Goal: Task Accomplishment & Management: Manage account settings

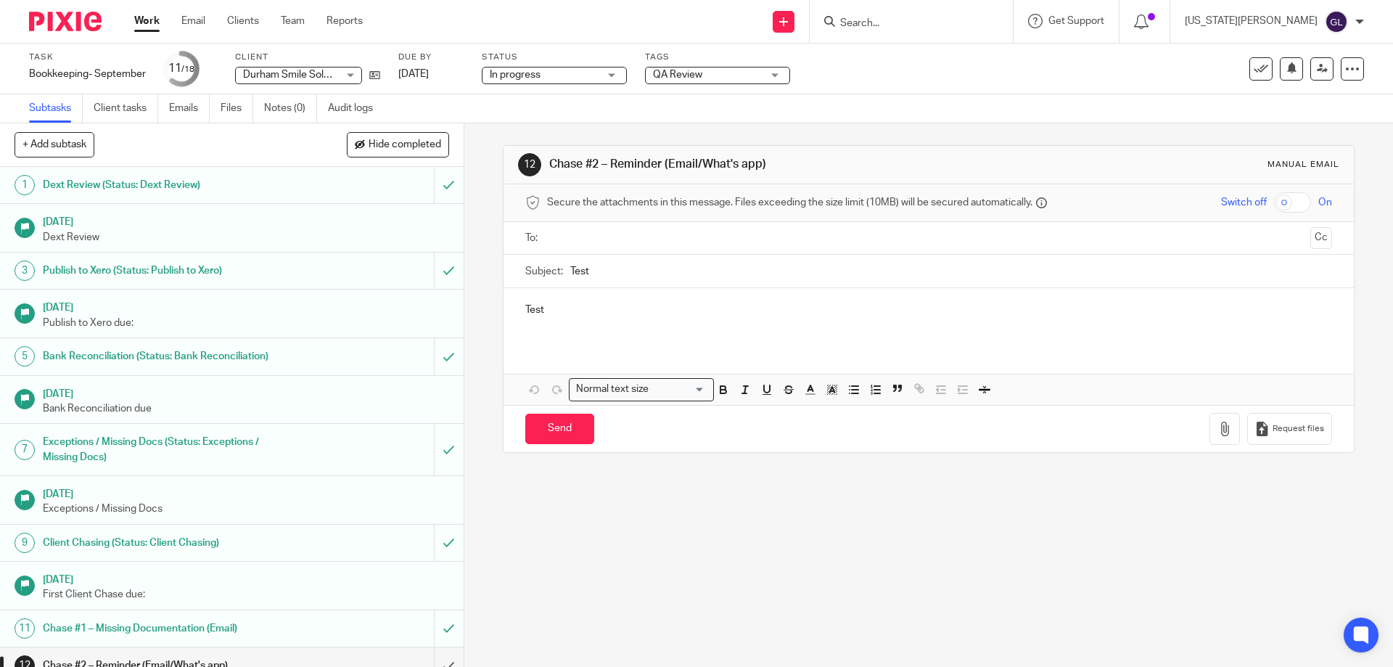
scroll to position [263, 0]
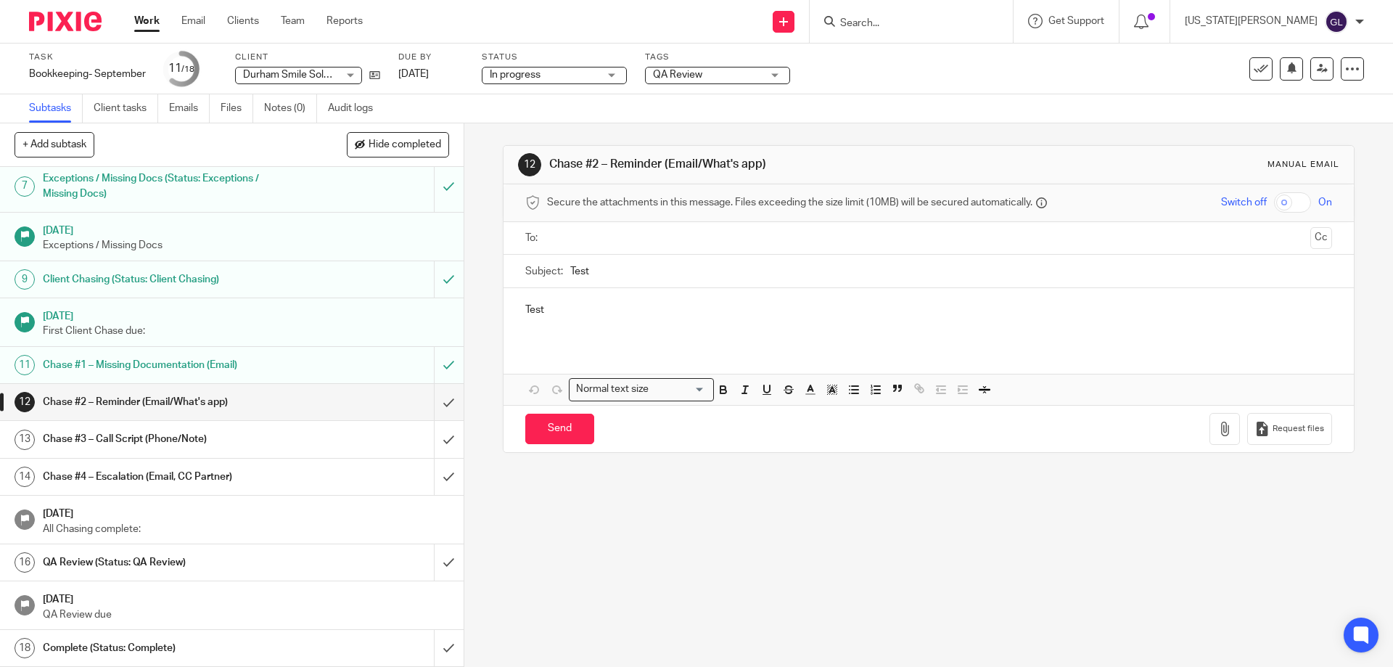
click at [943, 23] on input "Search" at bounding box center [903, 23] width 131 height 13
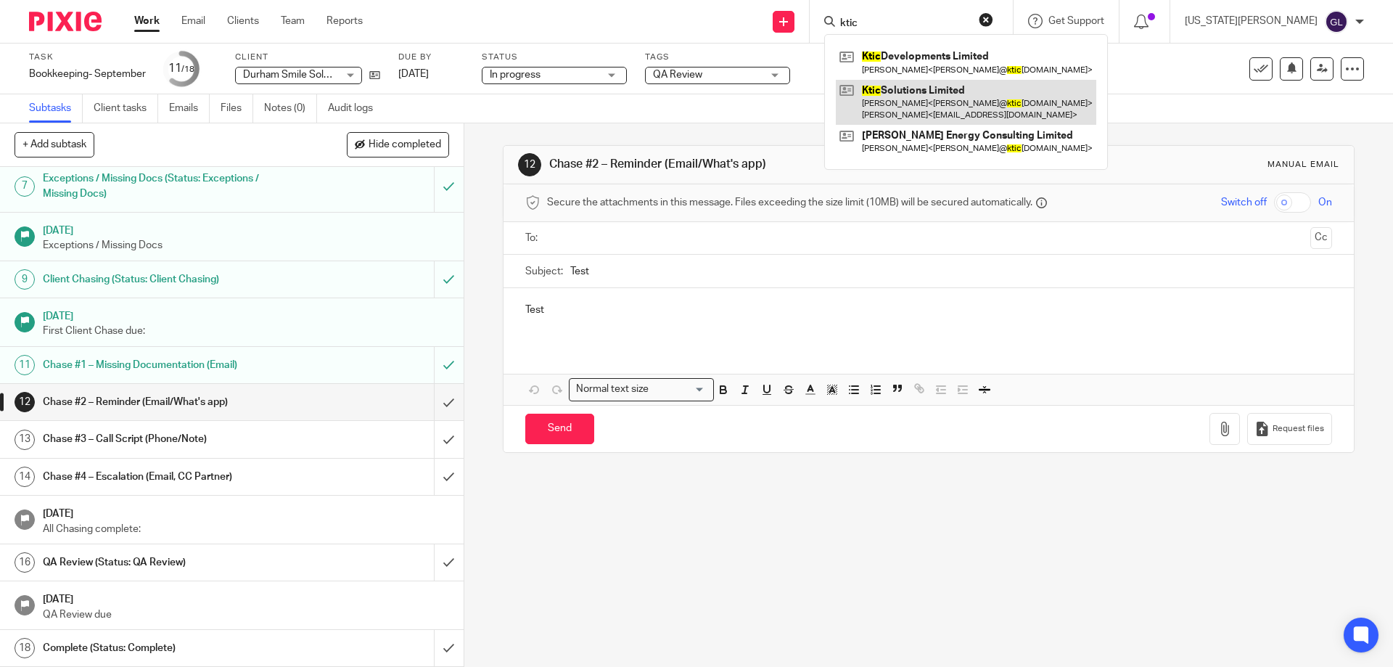
type input "ktic"
click at [990, 94] on link at bounding box center [966, 102] width 260 height 45
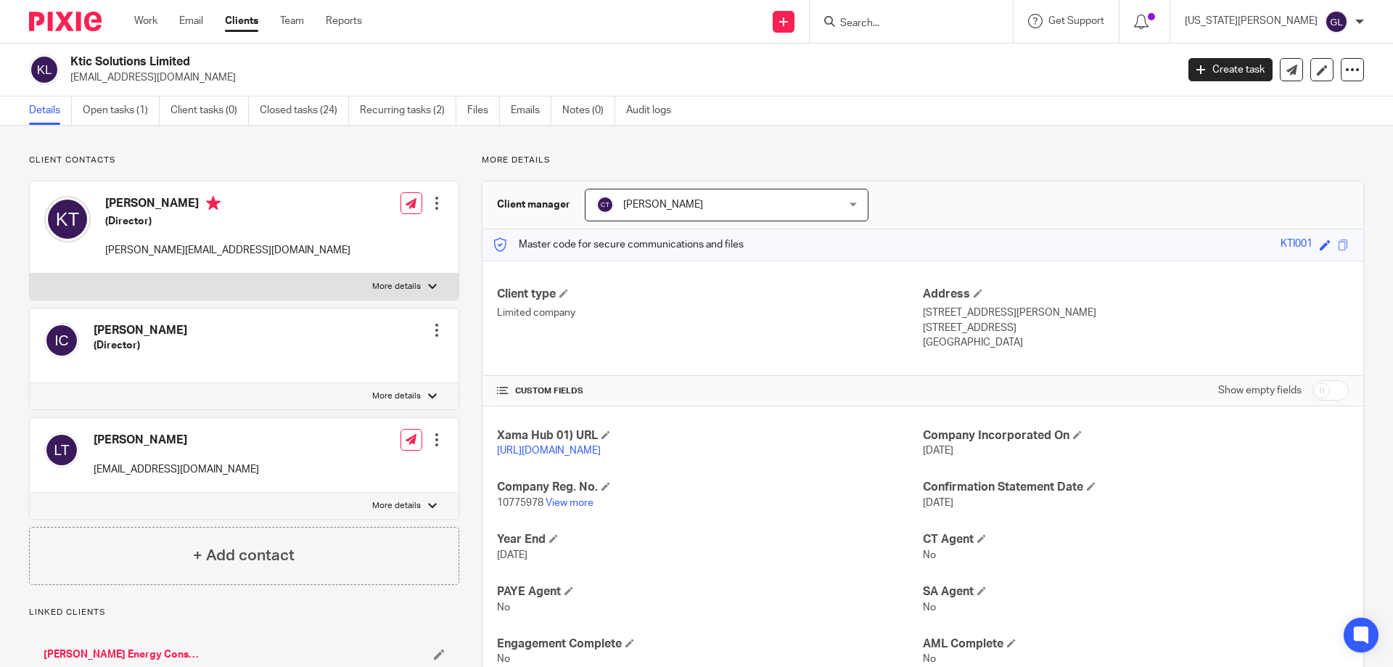
click at [1010, 181] on div "Client manager Clare Thompson Clare Thompson Chevaughn Petterson Clare Thompson…" at bounding box center [922, 205] width 880 height 48
click at [124, 108] on link "Open tasks (1)" at bounding box center [121, 110] width 77 height 28
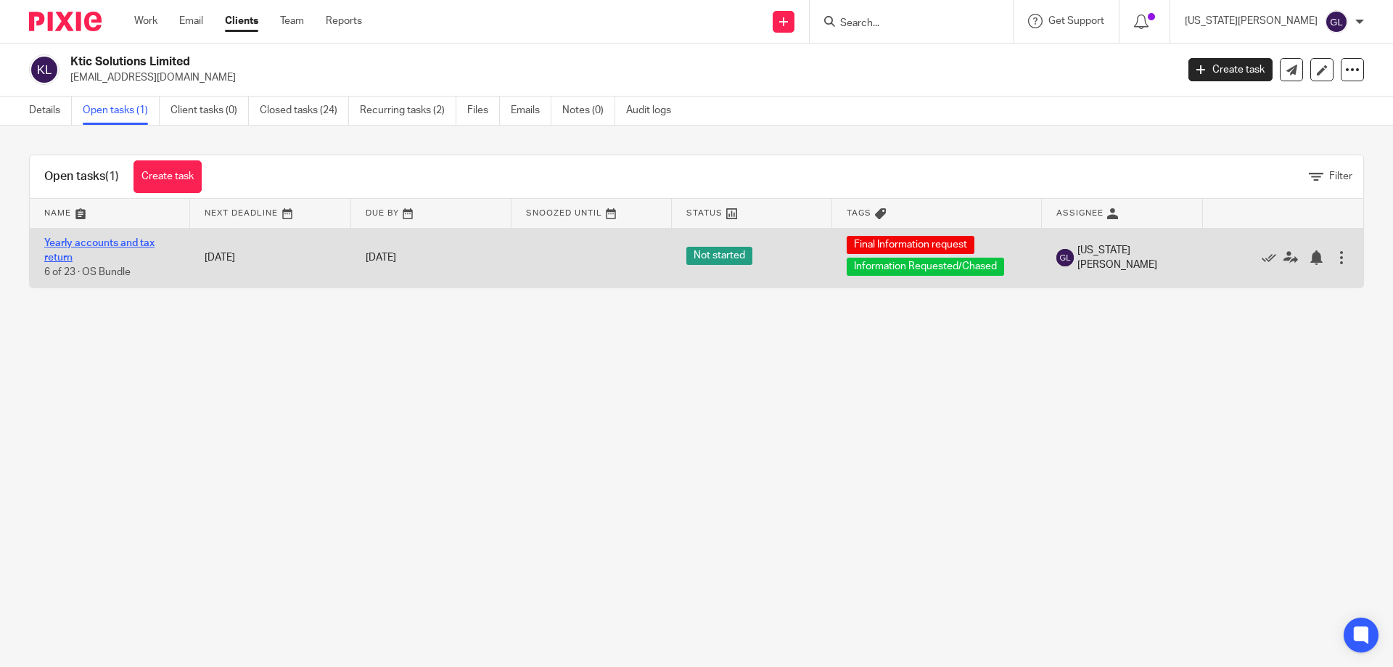
click at [108, 239] on link "Yearly accounts and tax return" at bounding box center [99, 250] width 110 height 25
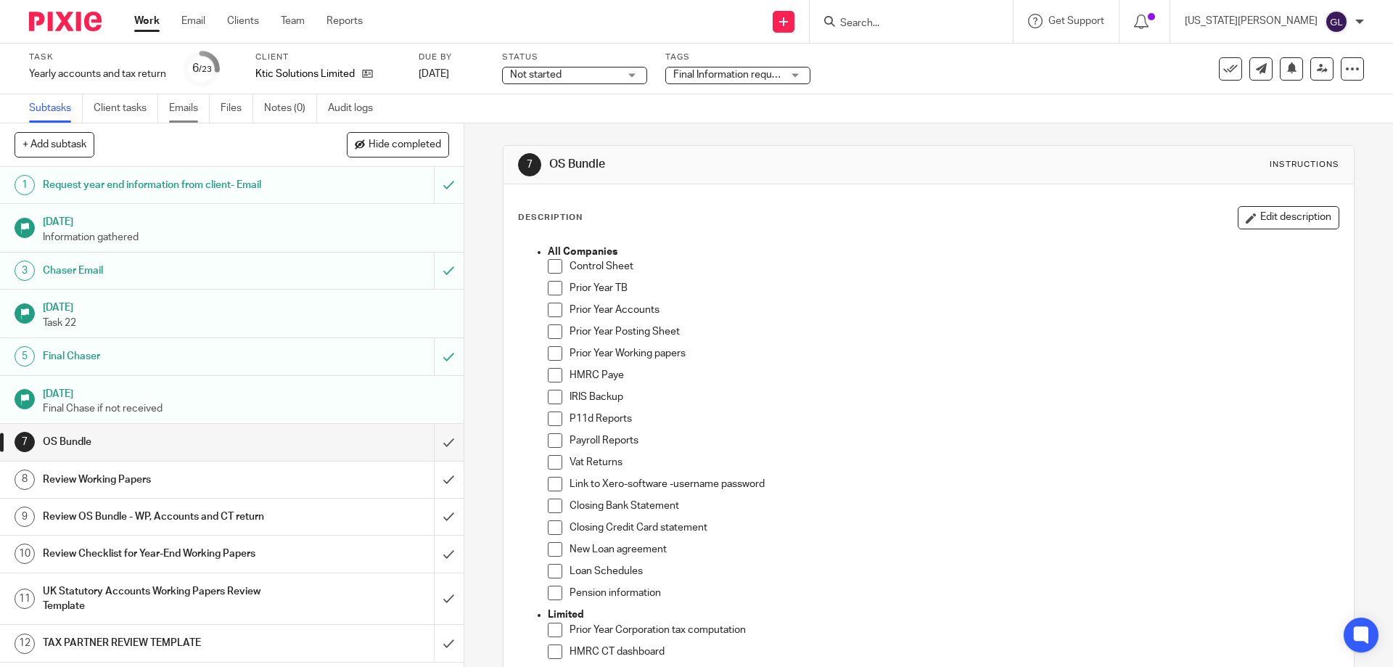
click at [176, 111] on link "Emails" at bounding box center [189, 108] width 41 height 28
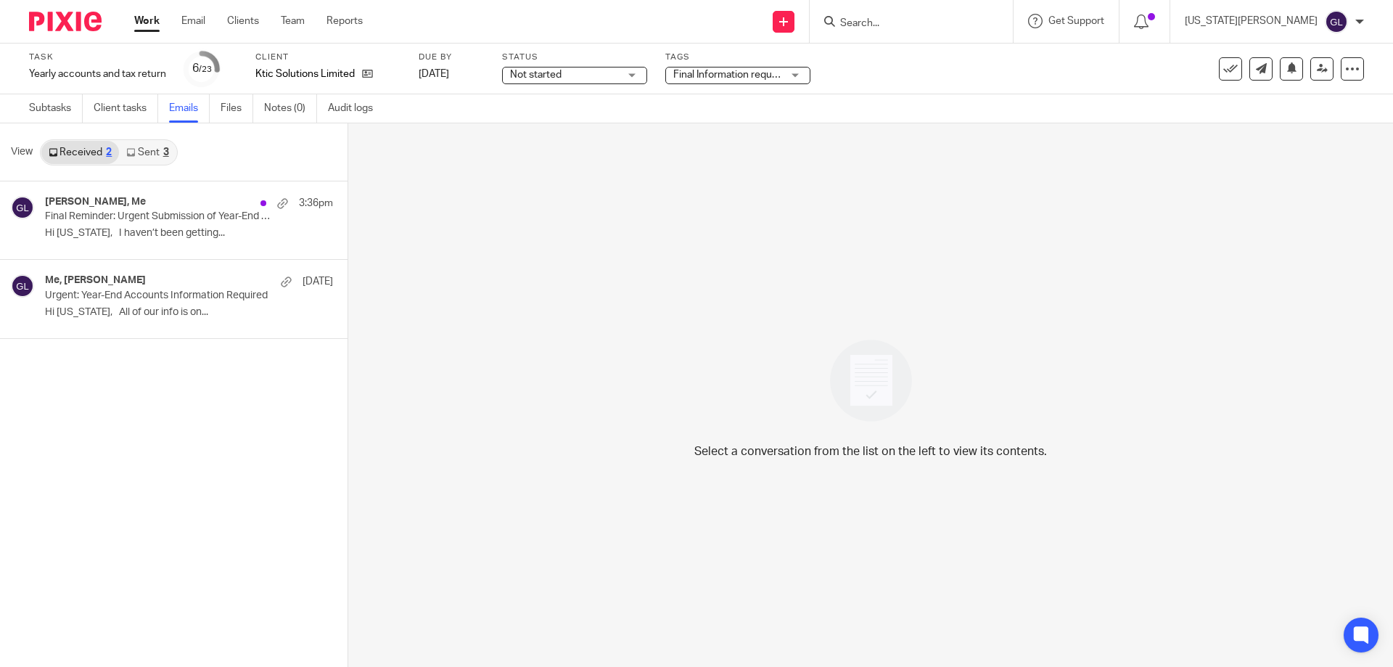
click at [152, 154] on link "Sent 3" at bounding box center [147, 152] width 57 height 23
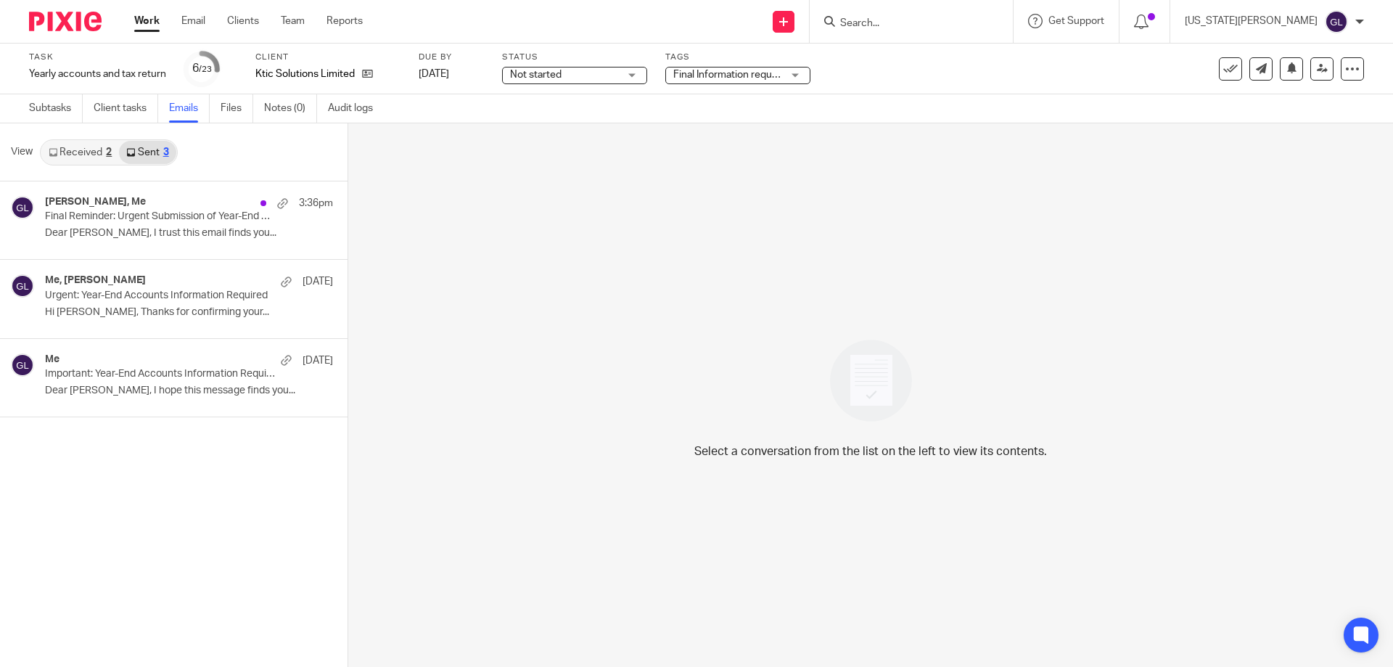
click at [75, 141] on link "Received 2" at bounding box center [80, 152] width 78 height 23
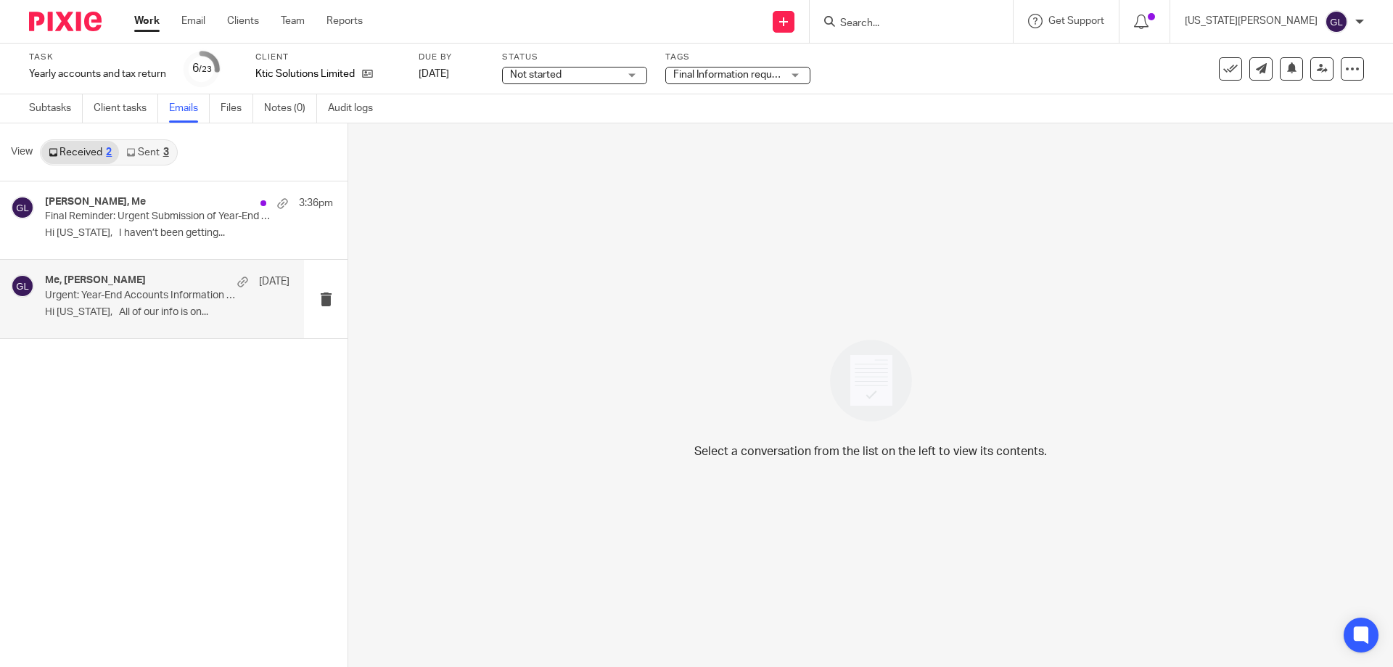
click at [135, 302] on div "Me, kevin 29 Aug Urgent: Year-End Accounts Information Required Hi Georgia, All…" at bounding box center [167, 298] width 244 height 49
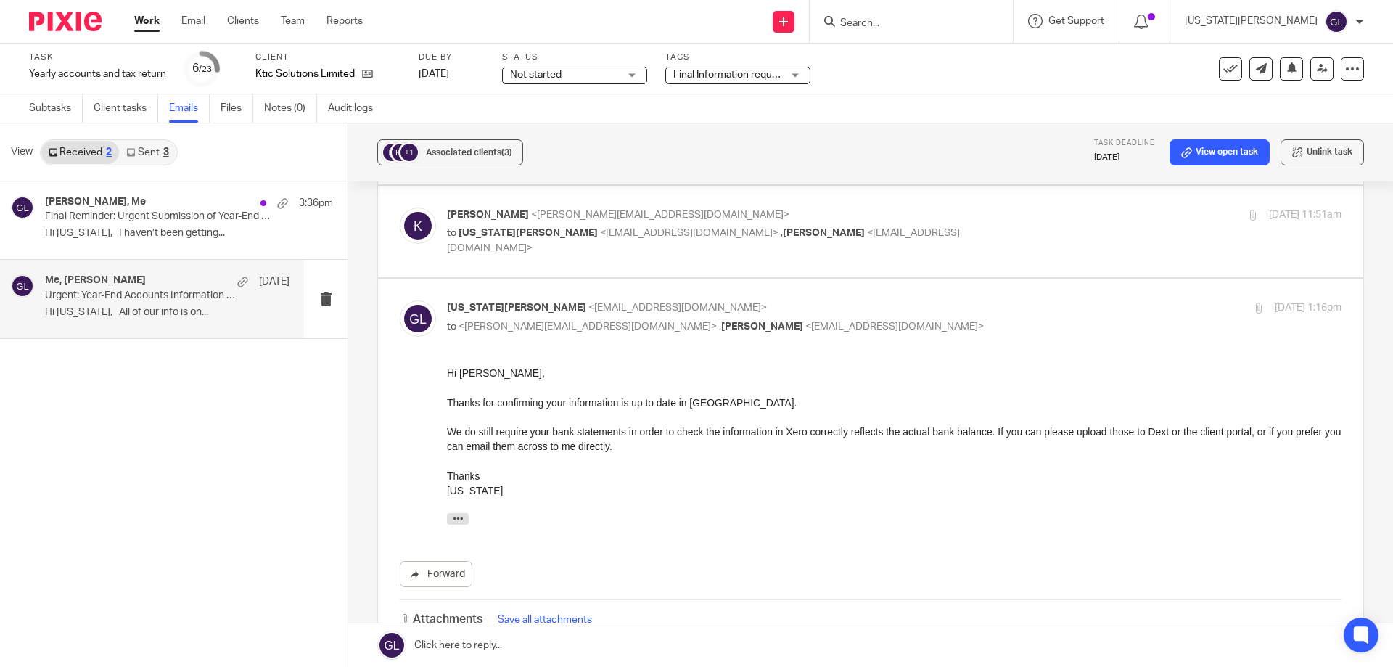
scroll to position [73, 0]
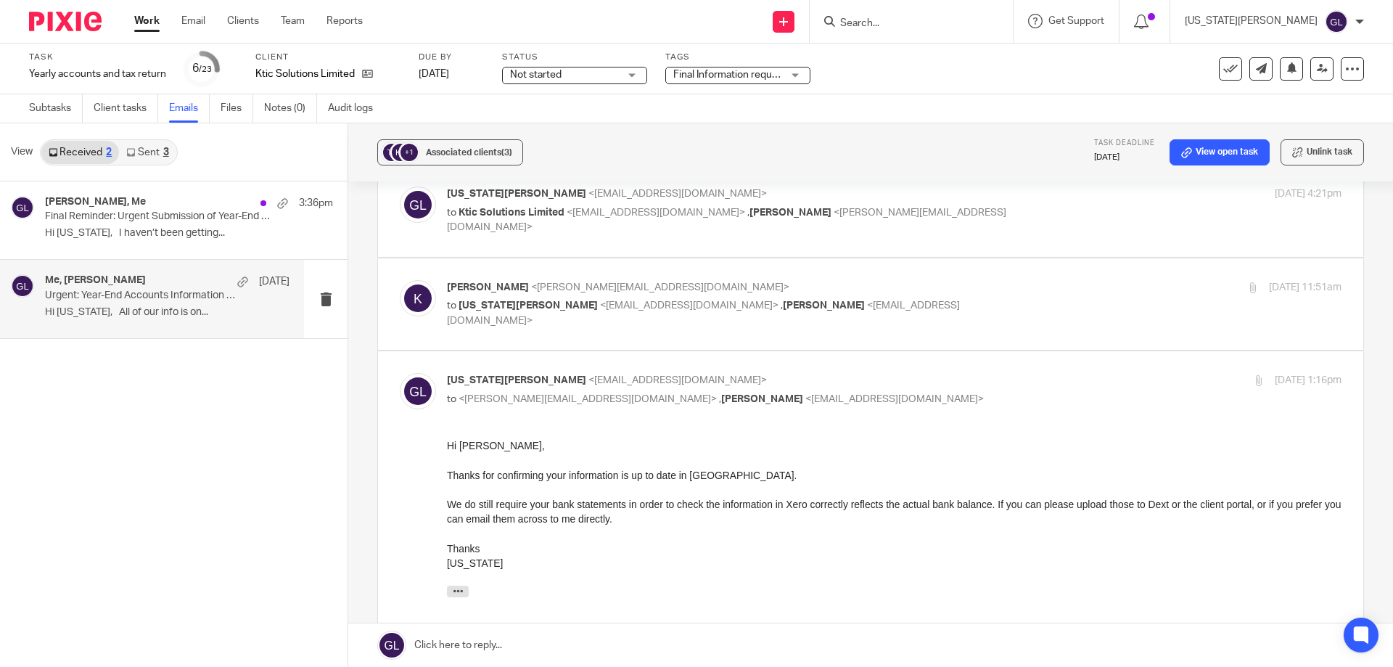
click at [617, 347] on label at bounding box center [870, 304] width 985 height 92
click at [400, 280] on input "checkbox" at bounding box center [399, 279] width 1 height 1
checkbox input "true"
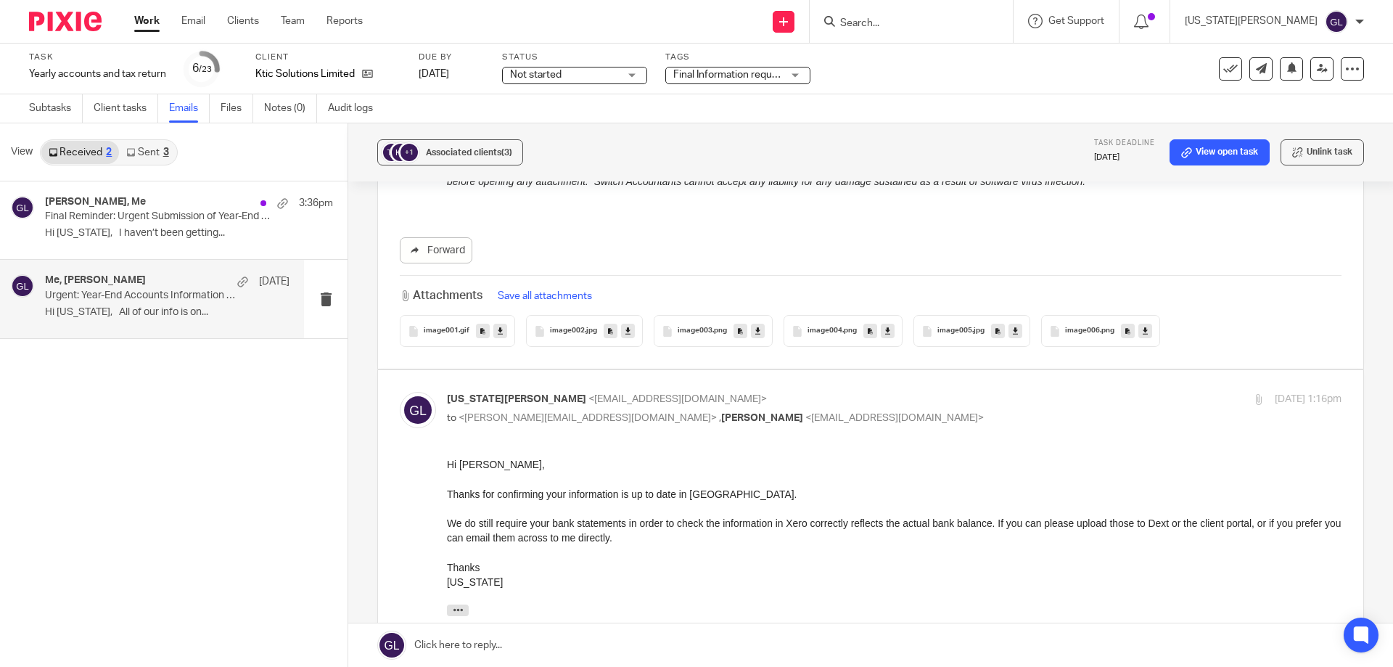
scroll to position [1813, 0]
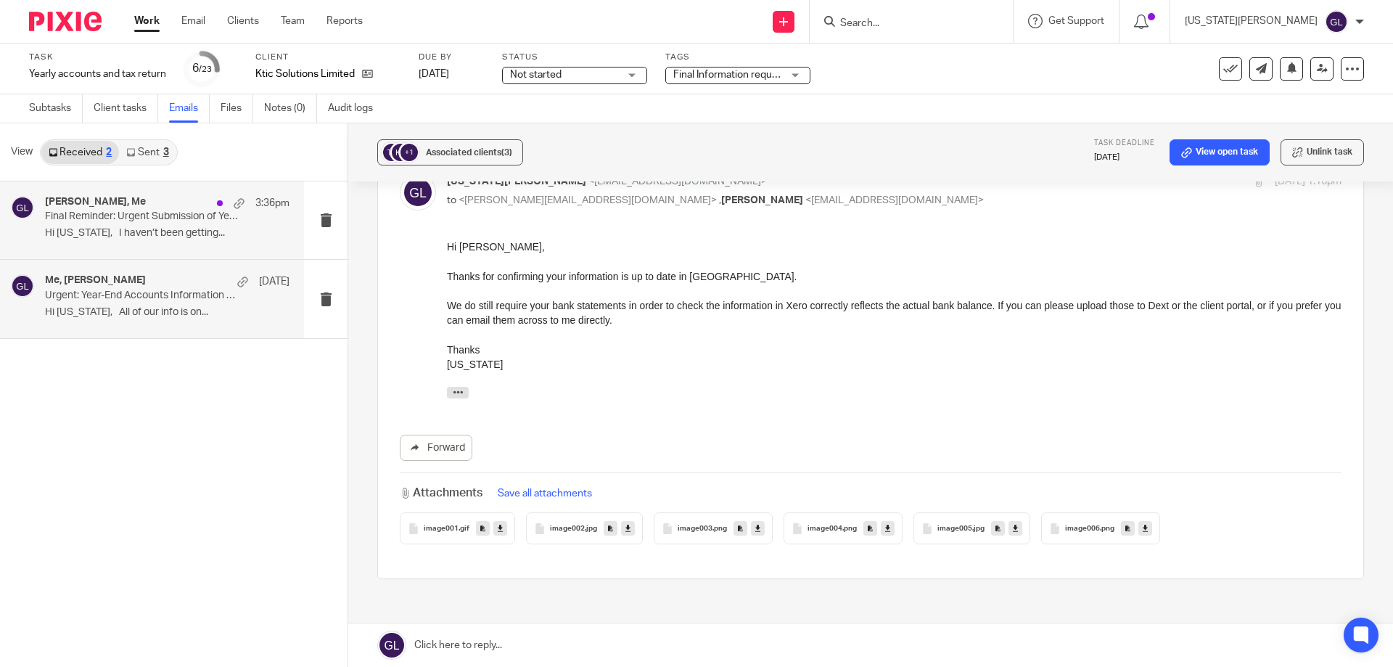
click at [176, 228] on p "Hi Georgia, I haven’t been getting..." at bounding box center [167, 233] width 244 height 12
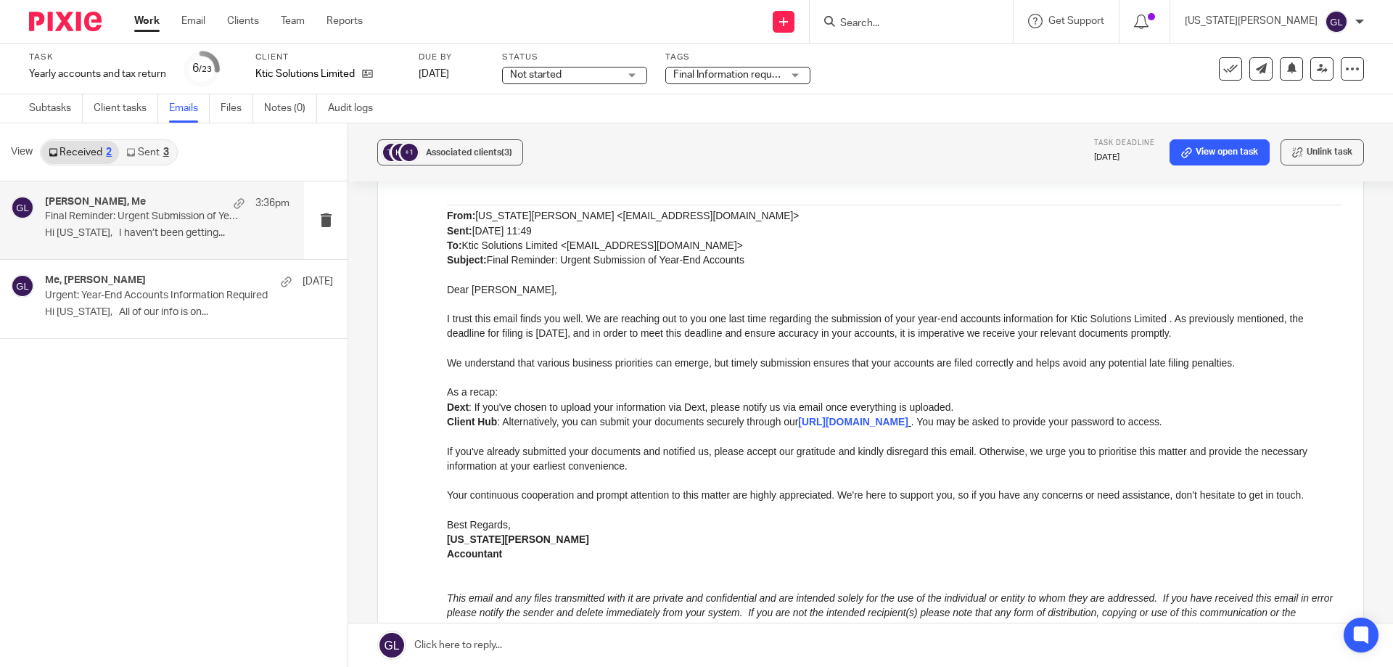
scroll to position [1015, 0]
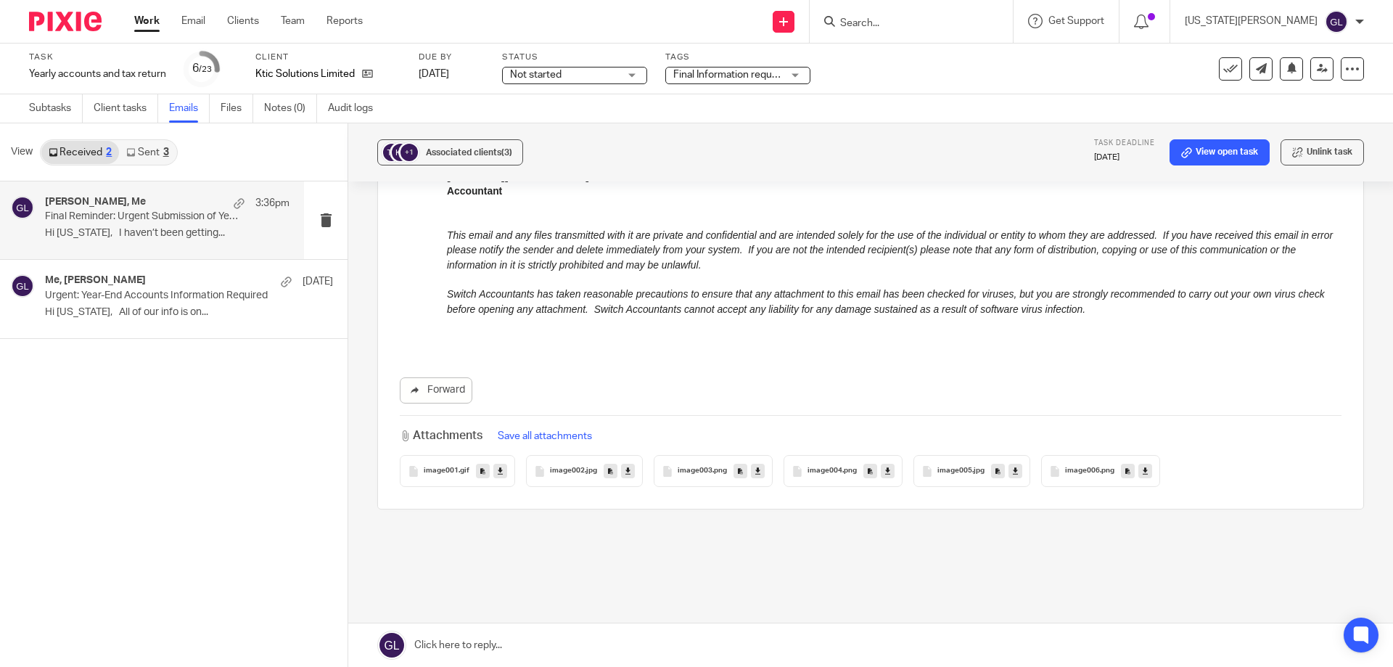
click at [155, 157] on link "Sent 3" at bounding box center [147, 152] width 57 height 23
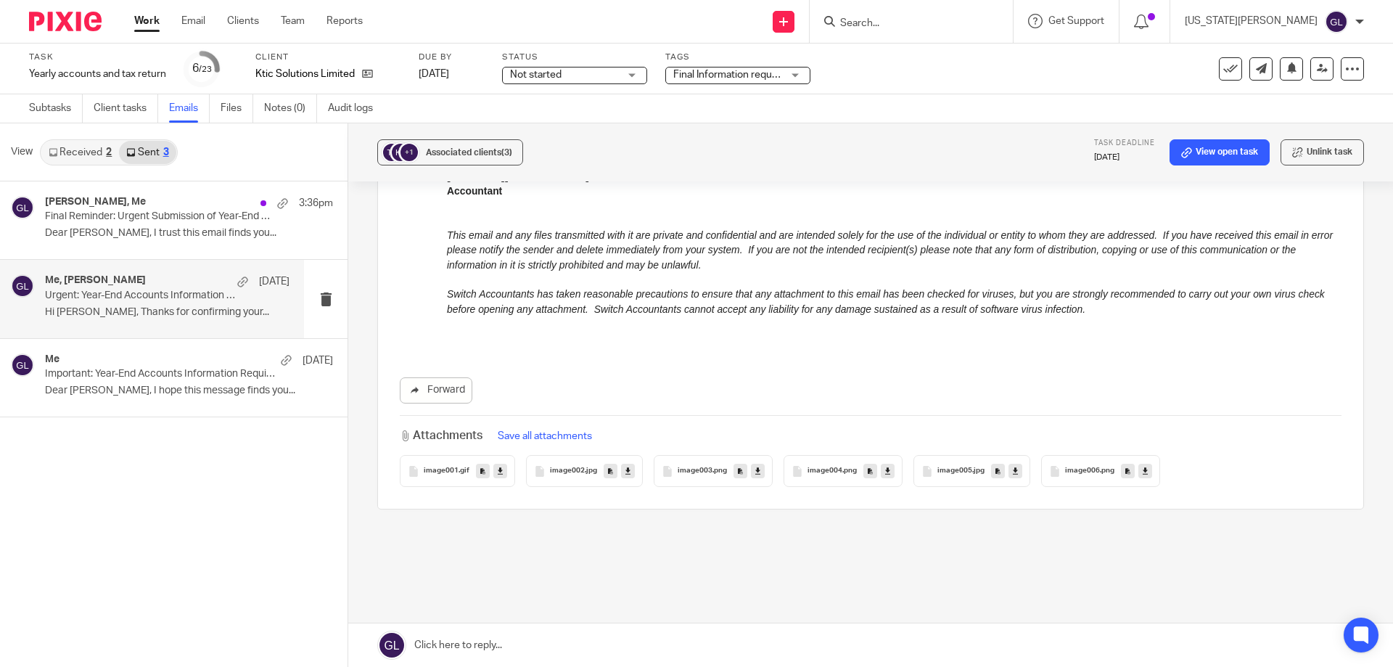
click at [215, 327] on div "Me, kevin 29 Aug Urgent: Year-End Accounts Information Required Hi Kevin, Thank…" at bounding box center [152, 299] width 304 height 78
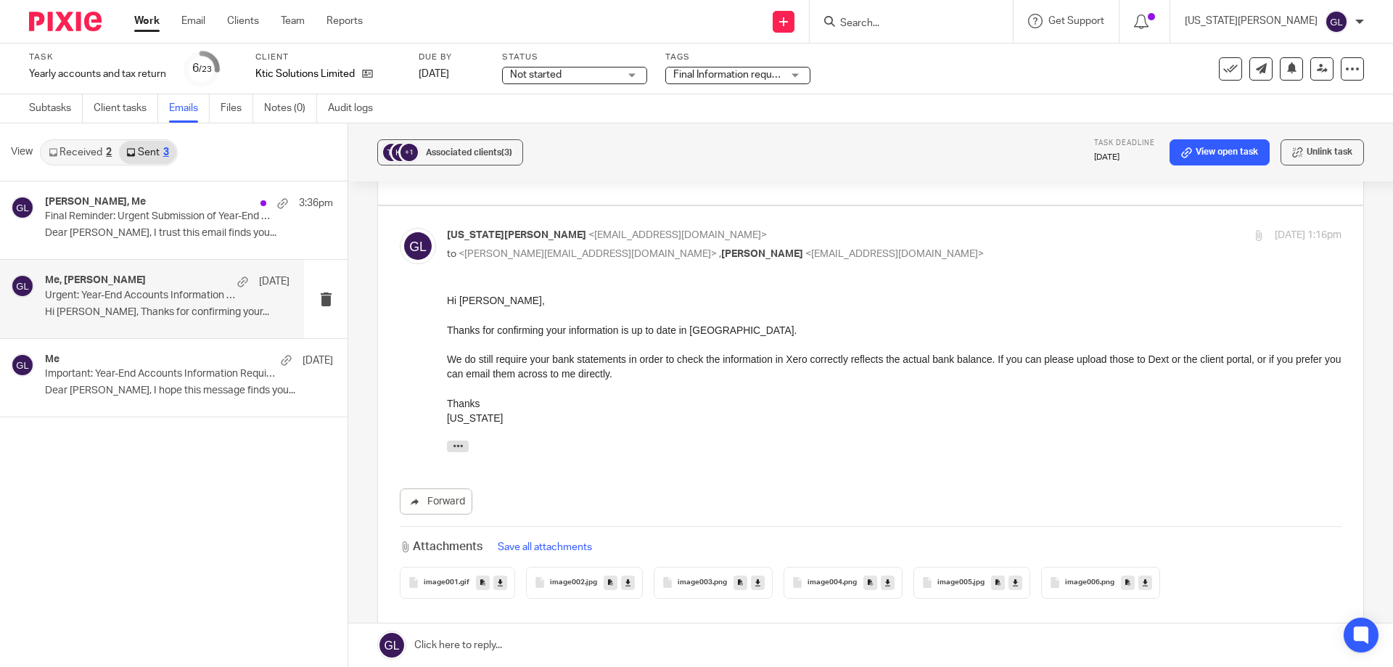
scroll to position [0, 0]
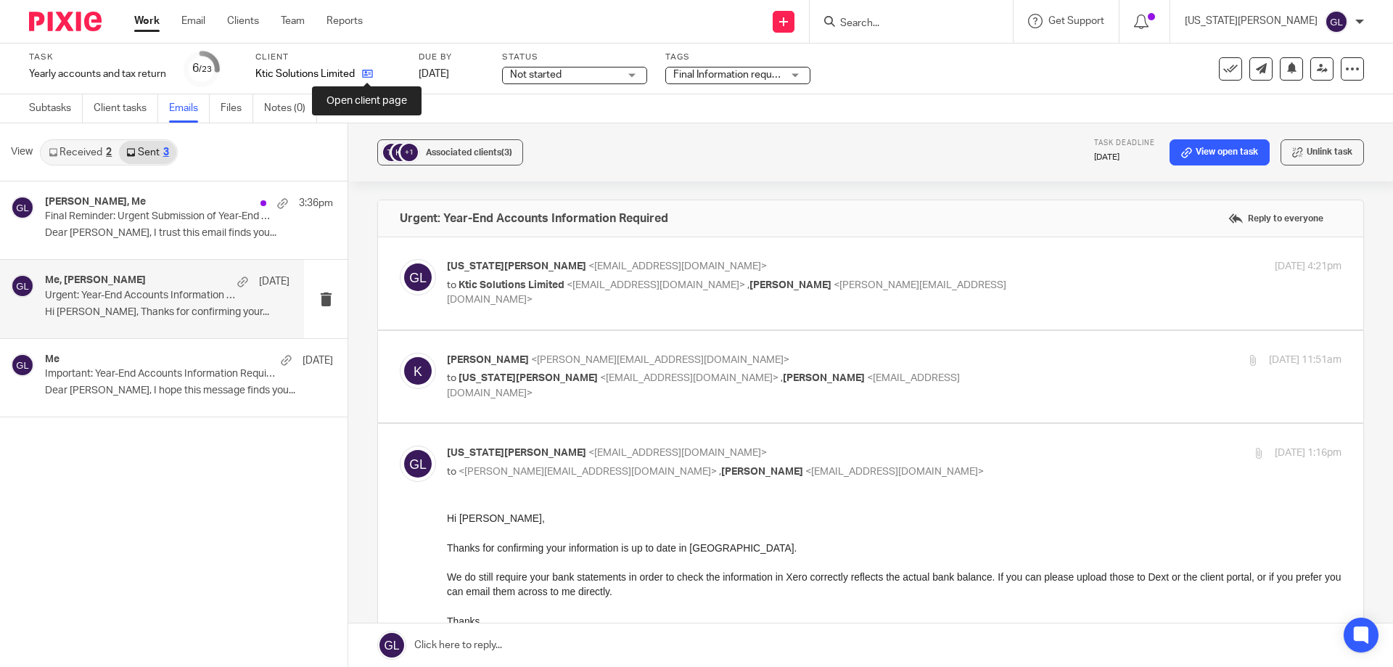
click at [363, 76] on icon at bounding box center [367, 73] width 11 height 11
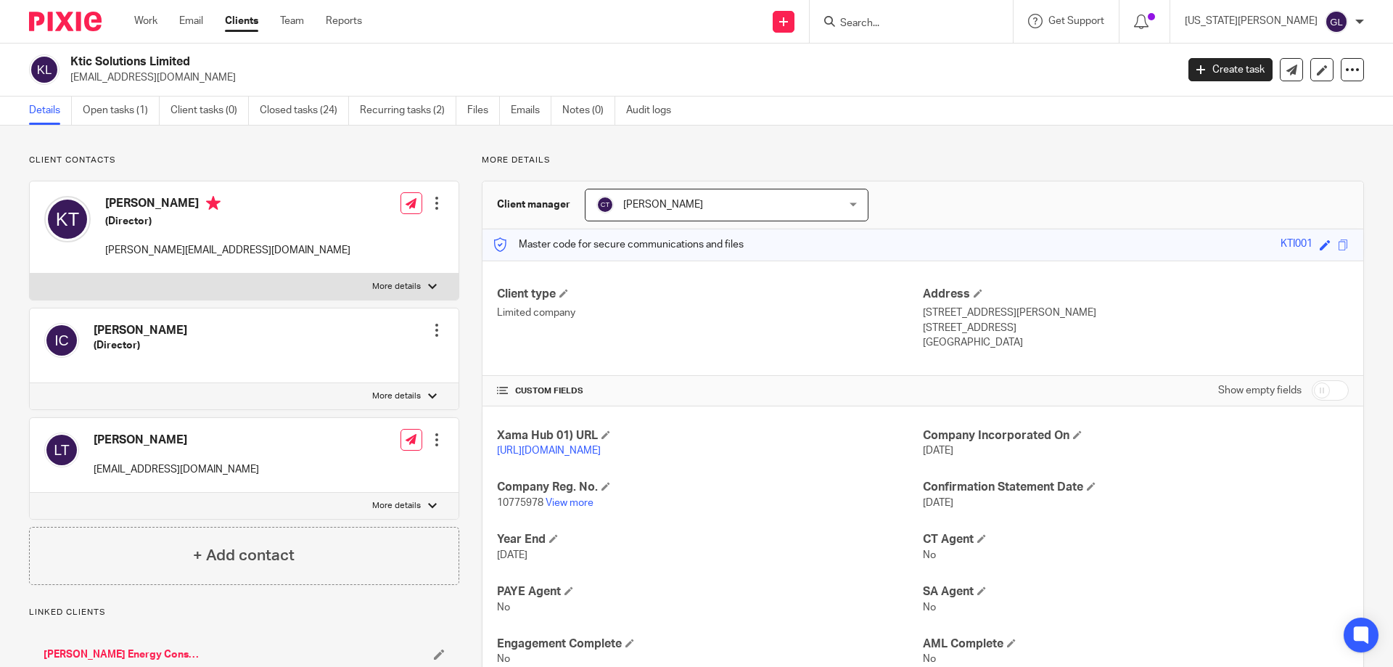
click at [931, 27] on input "Search" at bounding box center [903, 23] width 131 height 13
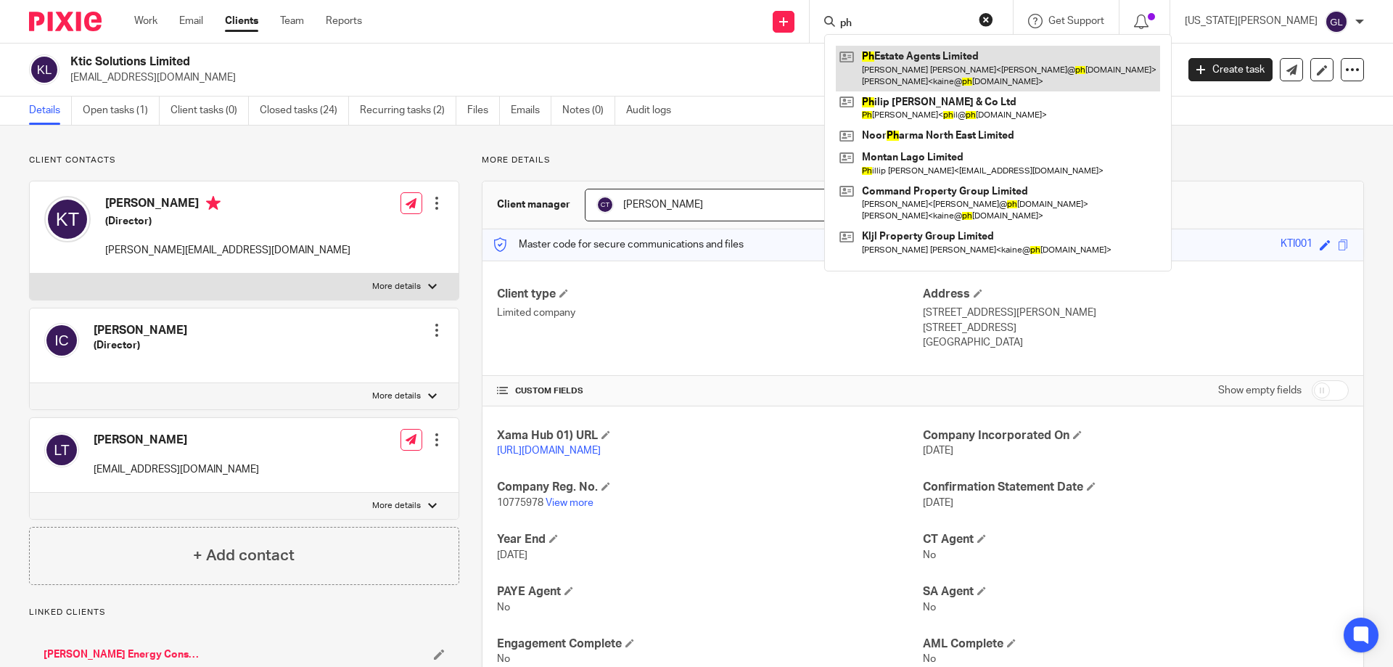
type input "ph"
click at [932, 78] on link at bounding box center [998, 68] width 324 height 45
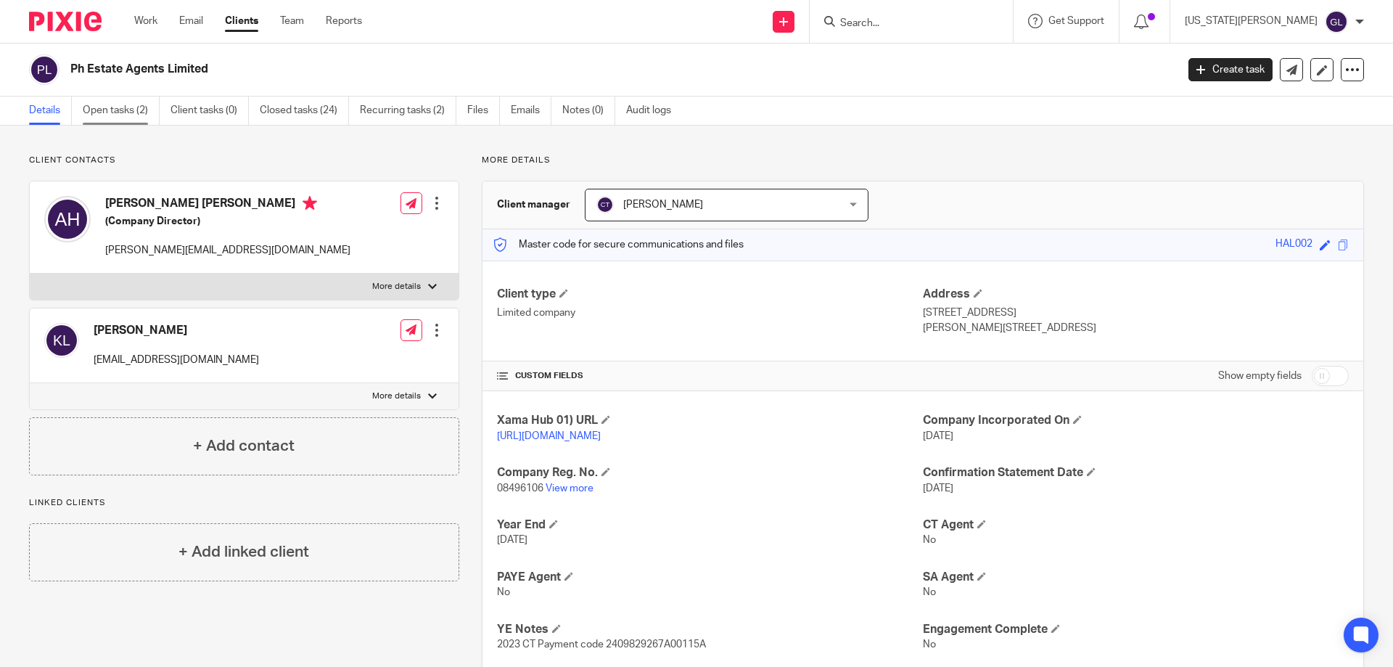
click at [122, 110] on link "Open tasks (2)" at bounding box center [121, 110] width 77 height 28
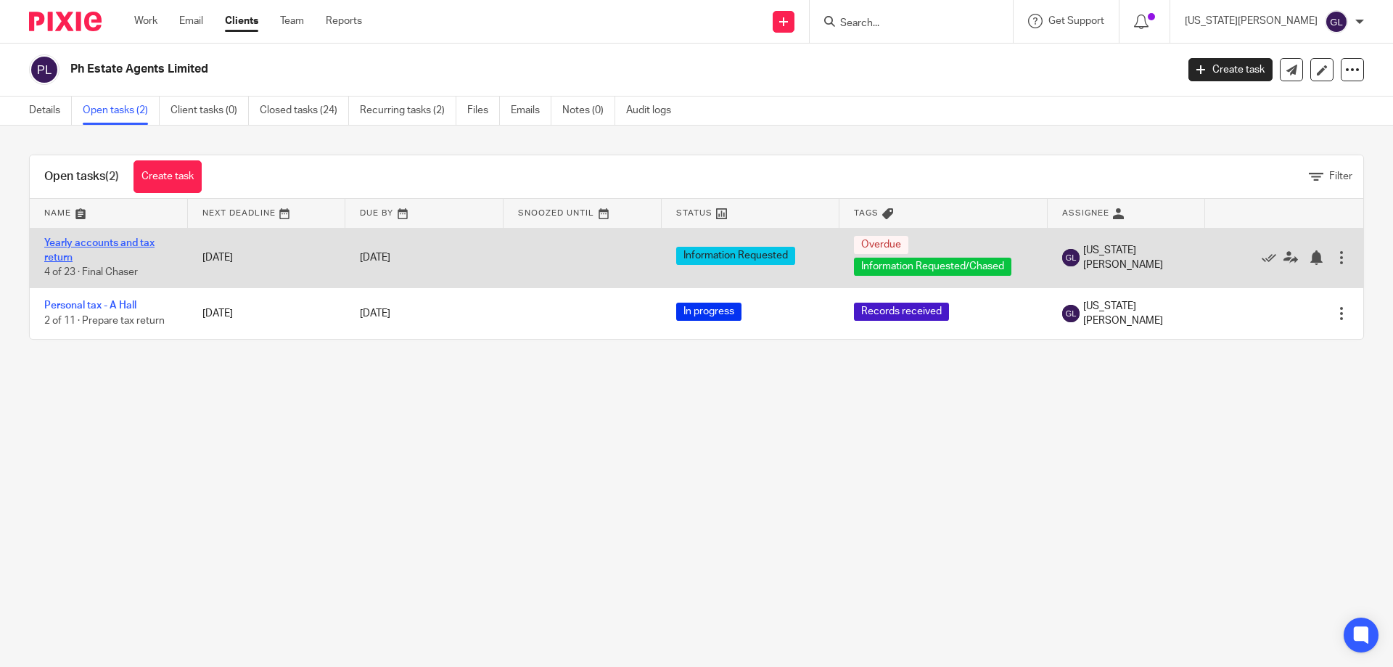
click at [117, 243] on link "Yearly accounts and tax return" at bounding box center [99, 250] width 110 height 25
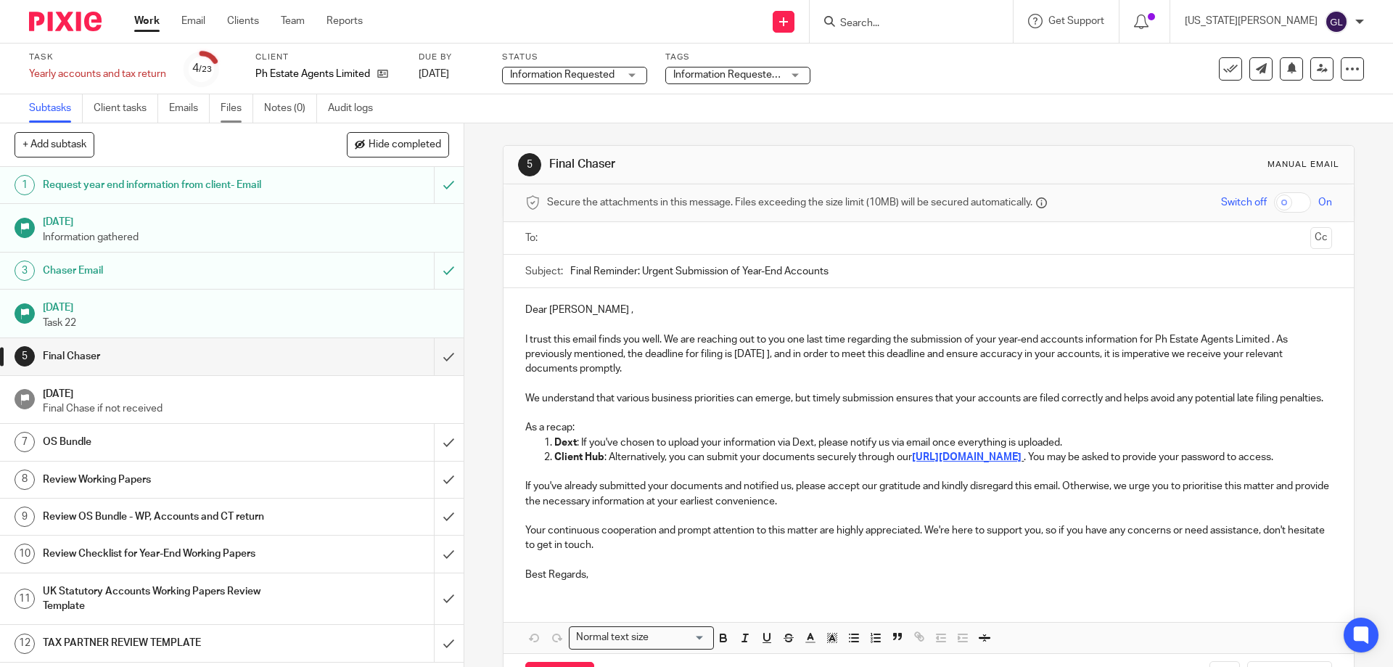
click at [232, 104] on link "Files" at bounding box center [236, 108] width 33 height 28
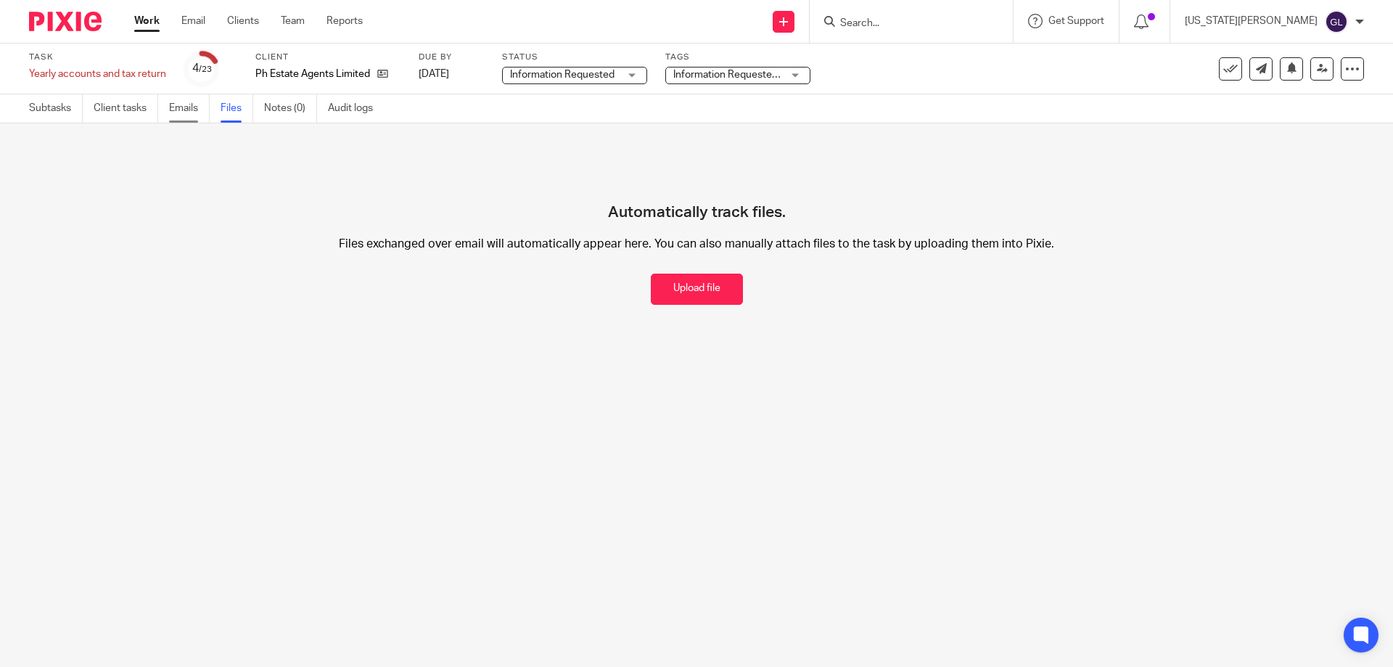
click at [191, 107] on link "Emails" at bounding box center [189, 108] width 41 height 28
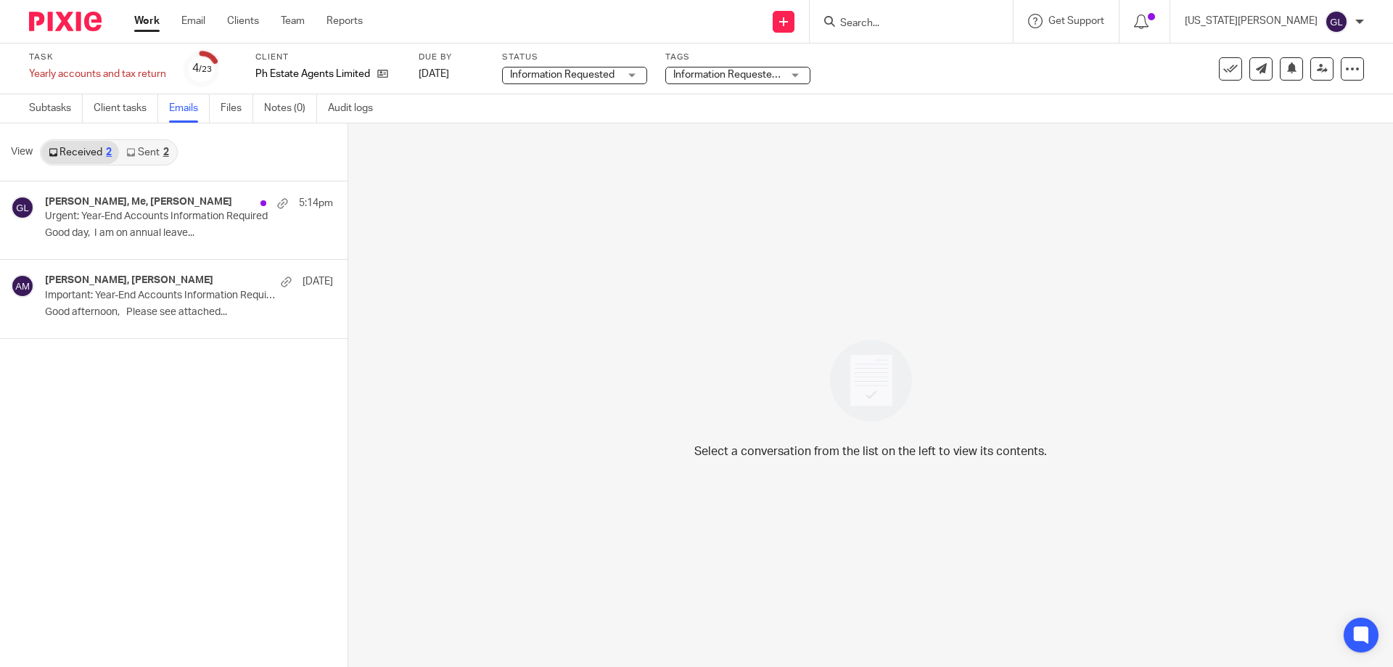
click at [157, 146] on link "Sent 2" at bounding box center [147, 152] width 57 height 23
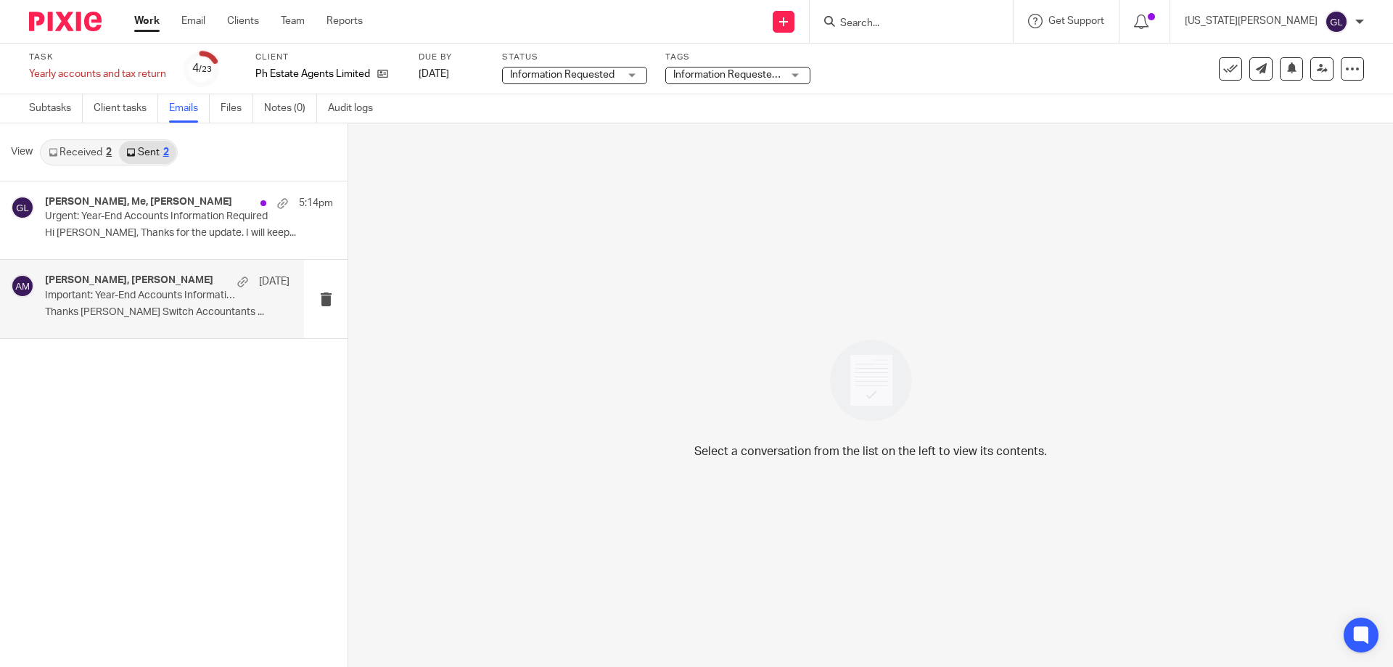
click at [168, 279] on div "Anne Mills, Kaine Lidster 16 Sep" at bounding box center [167, 281] width 244 height 15
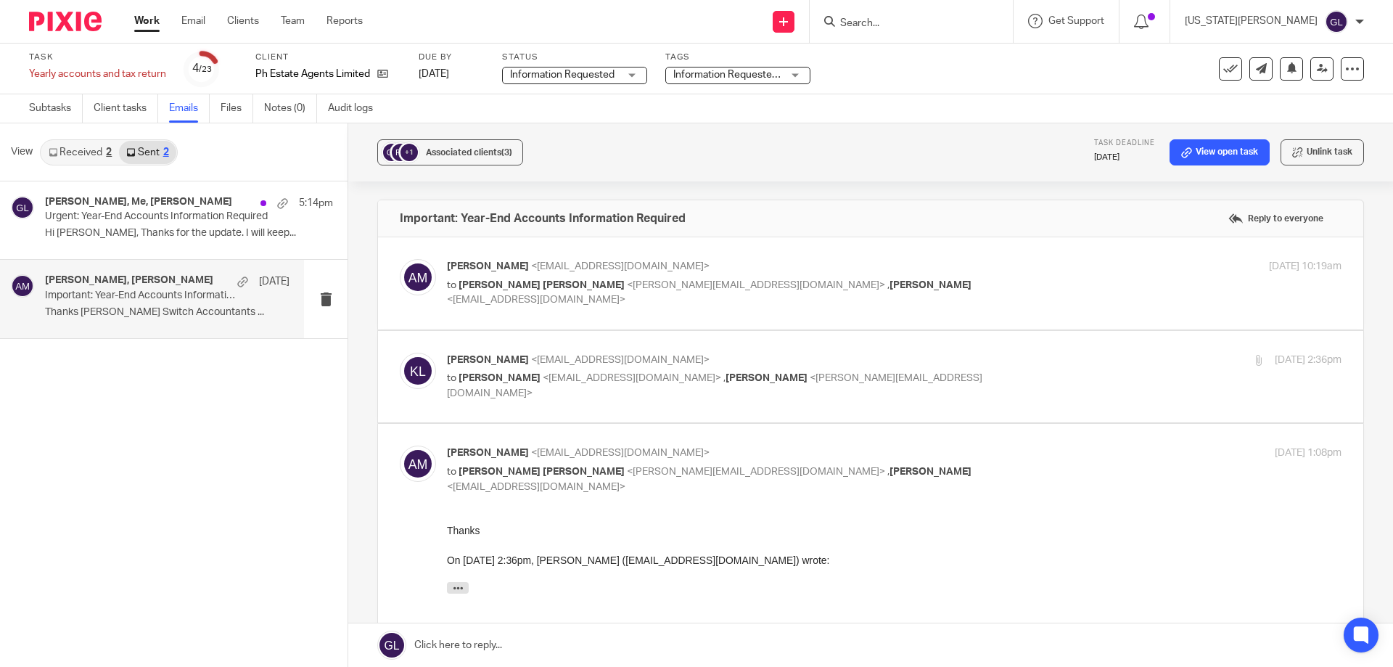
click at [854, 393] on div "Kaine Lidster <kaine@phestateagents.co.uk> to Anne Mills <switchacctax@gmail.co…" at bounding box center [870, 376] width 941 height 49
click at [806, 418] on label at bounding box center [870, 377] width 985 height 92
click at [400, 352] on input "checkbox" at bounding box center [399, 352] width 1 height 1
checkbox input "true"
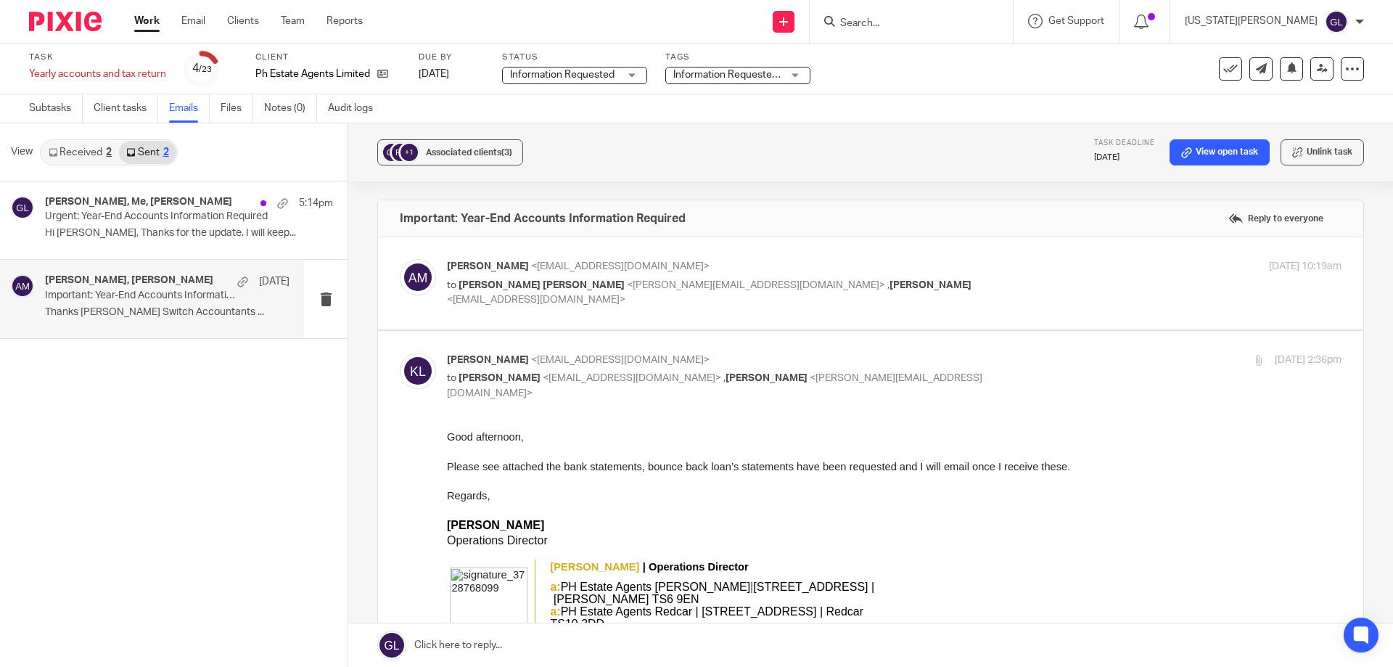
click at [919, 307] on div "Anne Mills <switchacctax@gmail.com> to Andrew William Hall <andrew@phestateagen…" at bounding box center [870, 283] width 941 height 49
click at [840, 323] on label at bounding box center [870, 283] width 985 height 92
click at [400, 259] on input "checkbox" at bounding box center [399, 258] width 1 height 1
checkbox input "true"
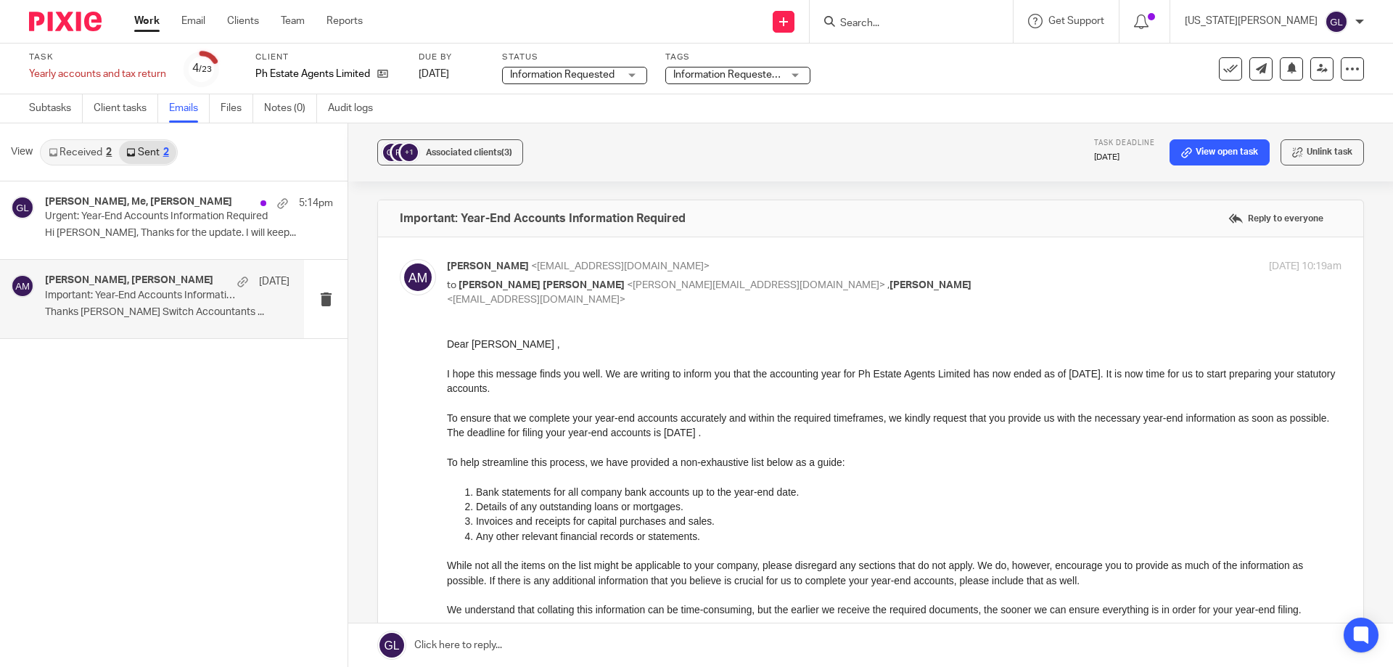
scroll to position [218, 0]
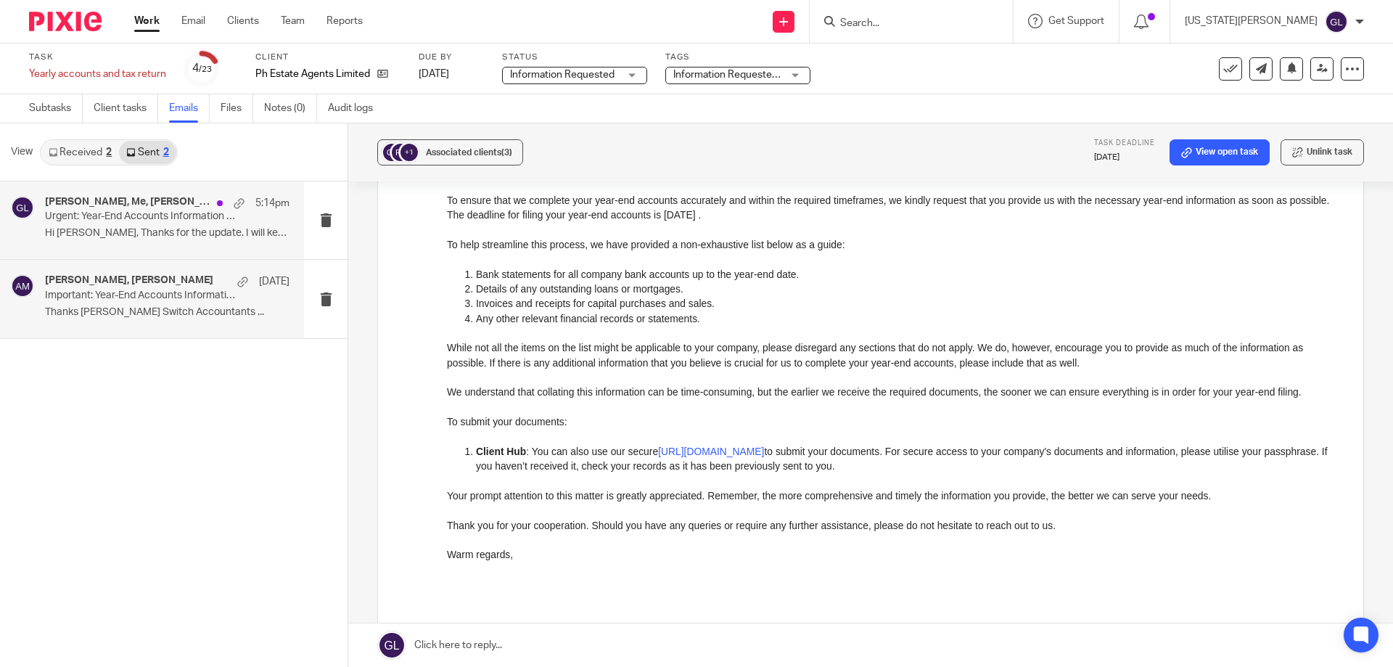
click at [210, 219] on p "Urgent: Year-End Accounts Information Required" at bounding box center [143, 216] width 196 height 12
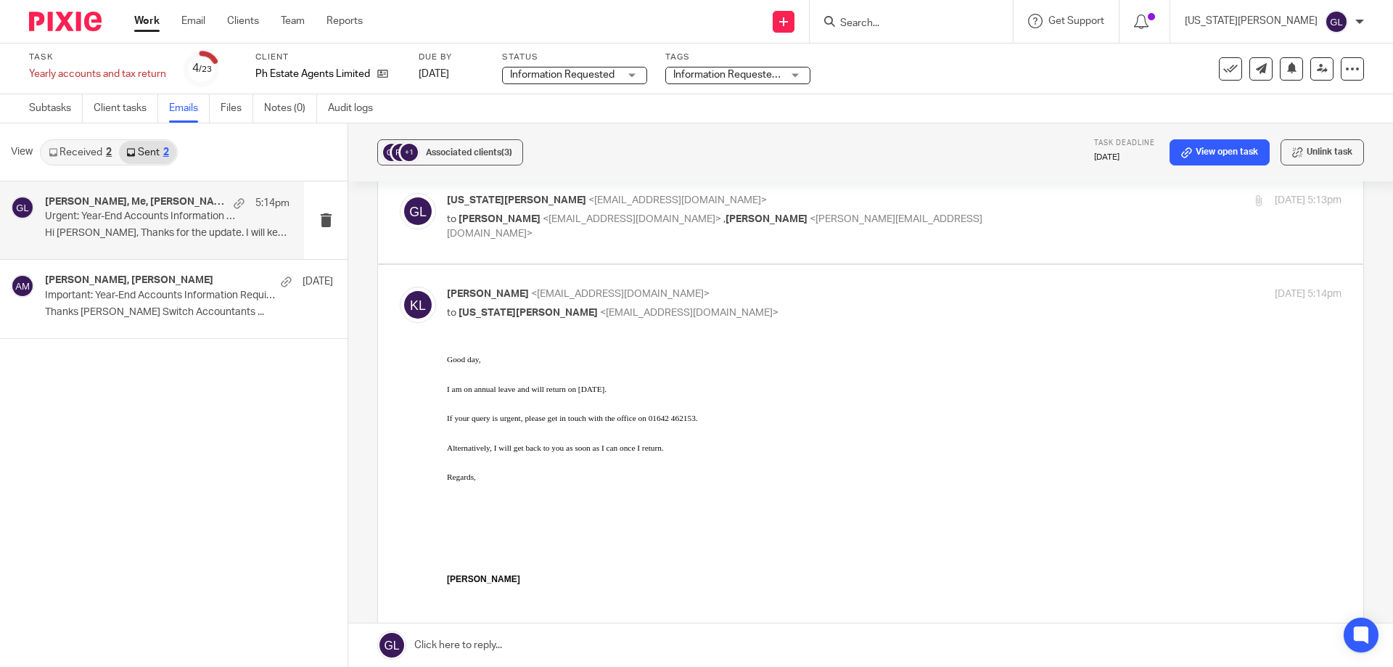
scroll to position [273, 0]
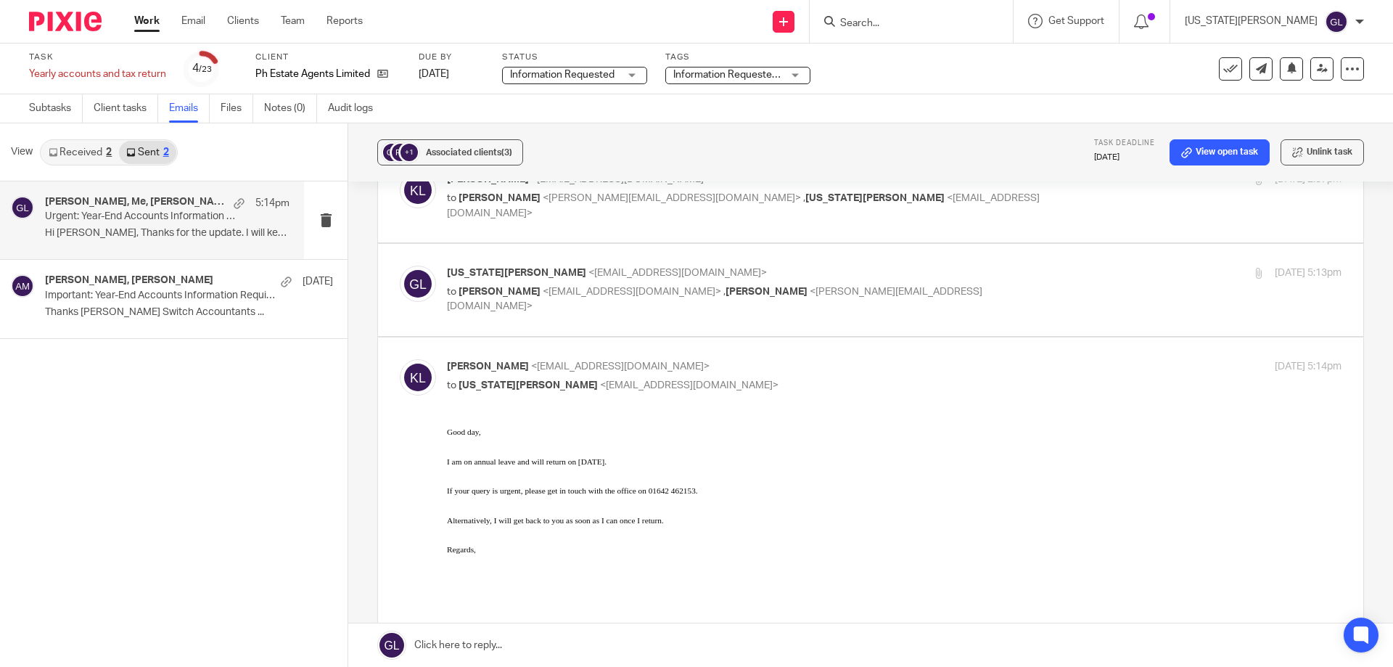
click at [632, 309] on div "Georgia Laden <switchaccst@gmail.com> to Kaine Lidster <kaine@phestateagents.co…" at bounding box center [870, 289] width 941 height 49
click at [632, 312] on div "Georgia Laden <switchaccst@gmail.com> to Kaine Lidster <kaine@phestateagents.co…" at bounding box center [870, 289] width 941 height 49
click at [644, 318] on label at bounding box center [870, 290] width 985 height 92
click at [400, 265] on input "checkbox" at bounding box center [399, 265] width 1 height 1
checkbox input "true"
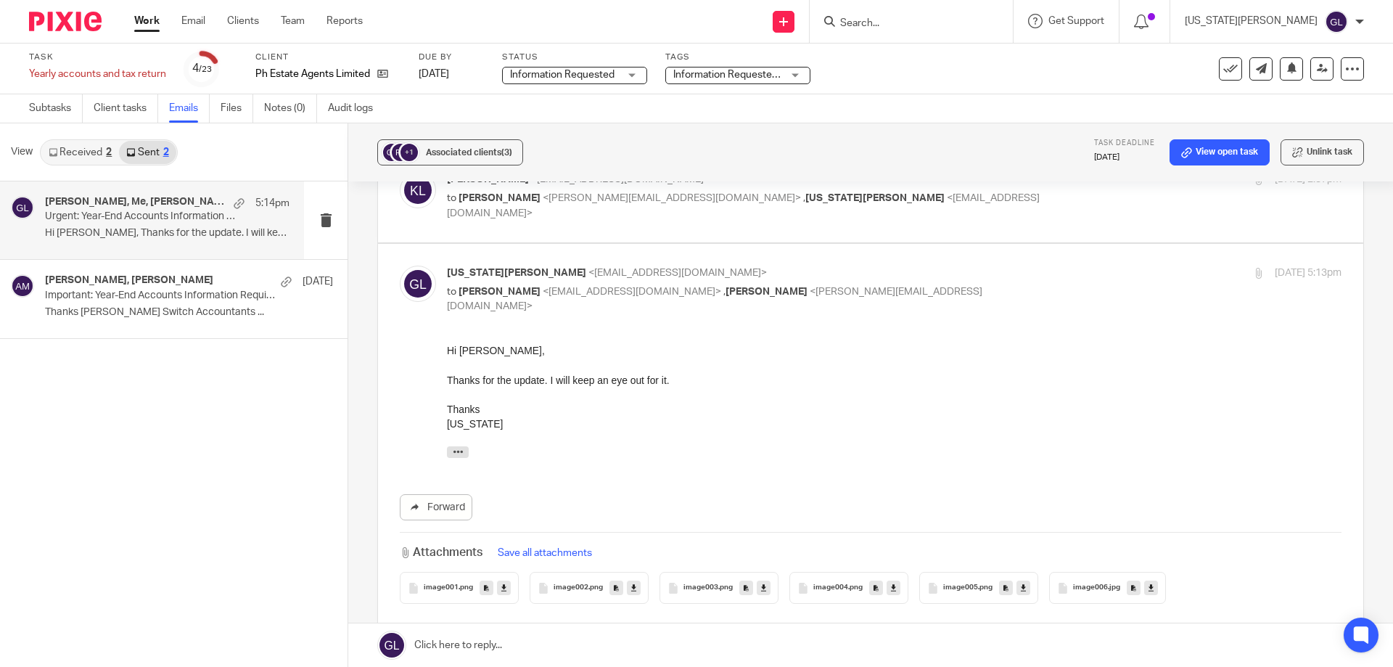
scroll to position [0, 0]
click at [648, 236] on label at bounding box center [870, 196] width 985 height 92
click at [400, 172] on input "checkbox" at bounding box center [399, 171] width 1 height 1
checkbox input "true"
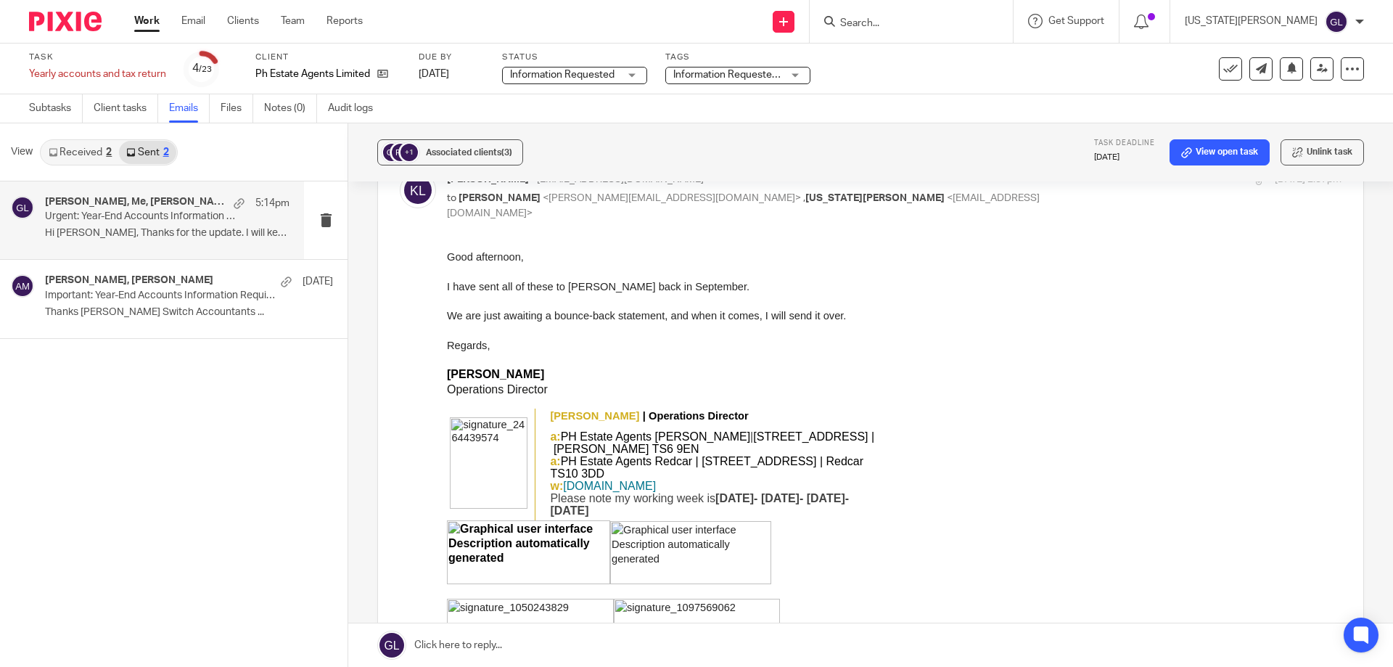
scroll to position [56, 0]
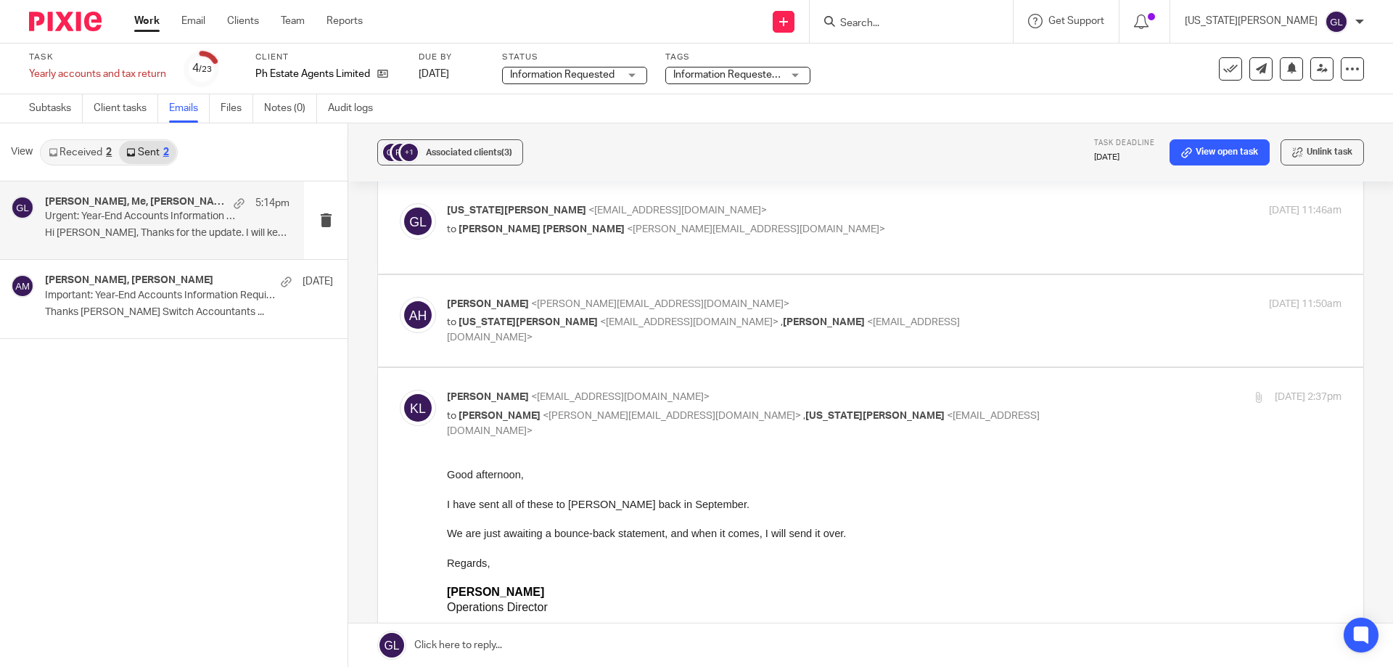
click at [713, 355] on label at bounding box center [870, 321] width 985 height 92
click at [400, 297] on input "checkbox" at bounding box center [399, 296] width 1 height 1
checkbox input "true"
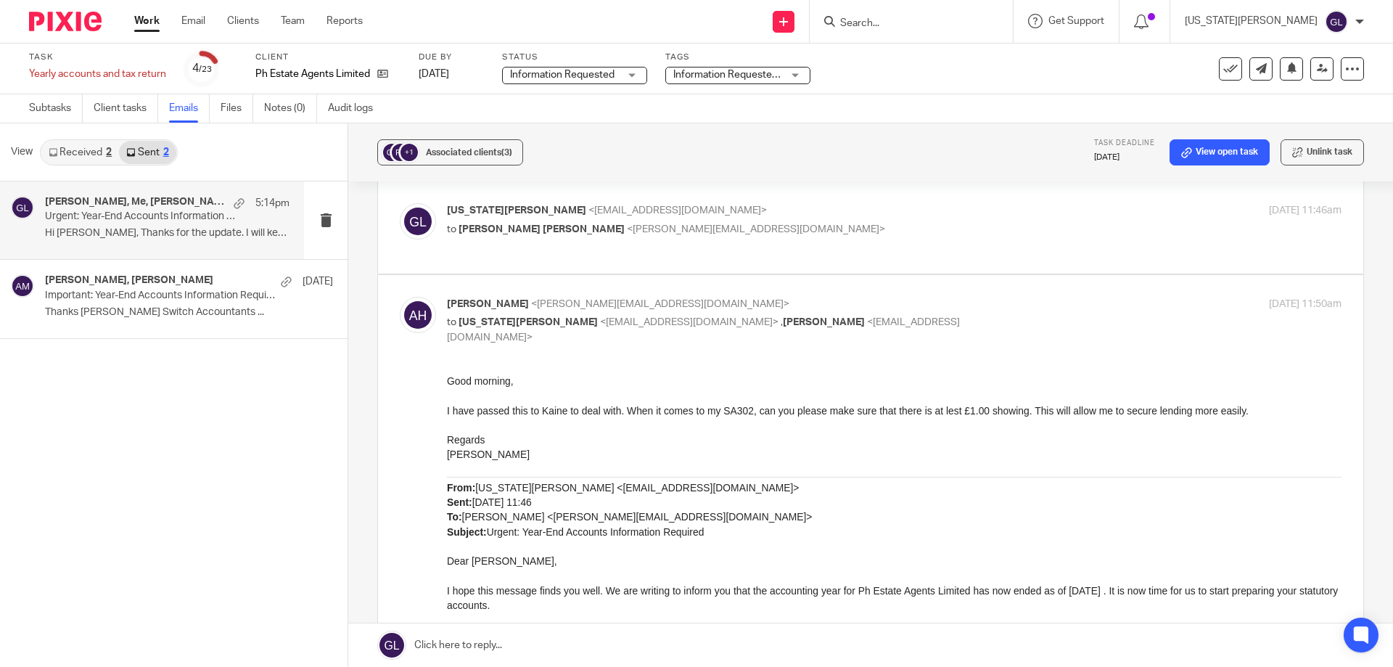
scroll to position [0, 0]
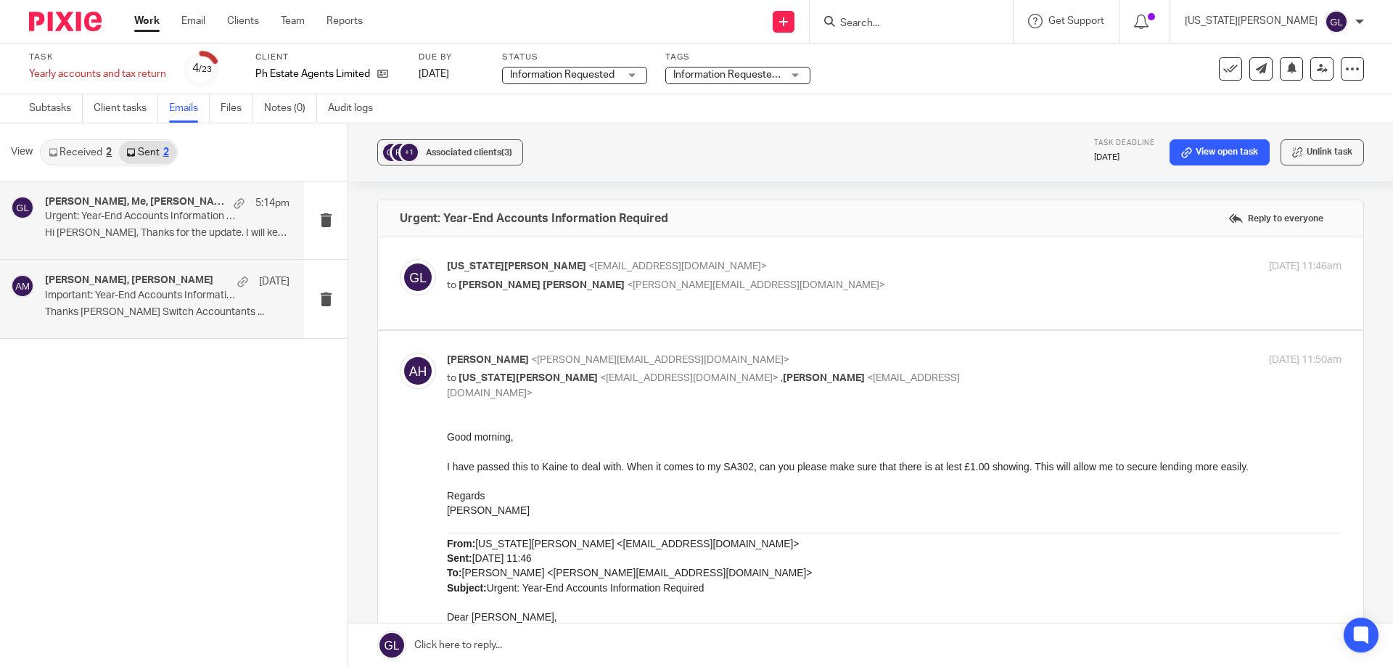
click at [176, 292] on p "Important: Year-End Accounts Information Required" at bounding box center [143, 295] width 196 height 12
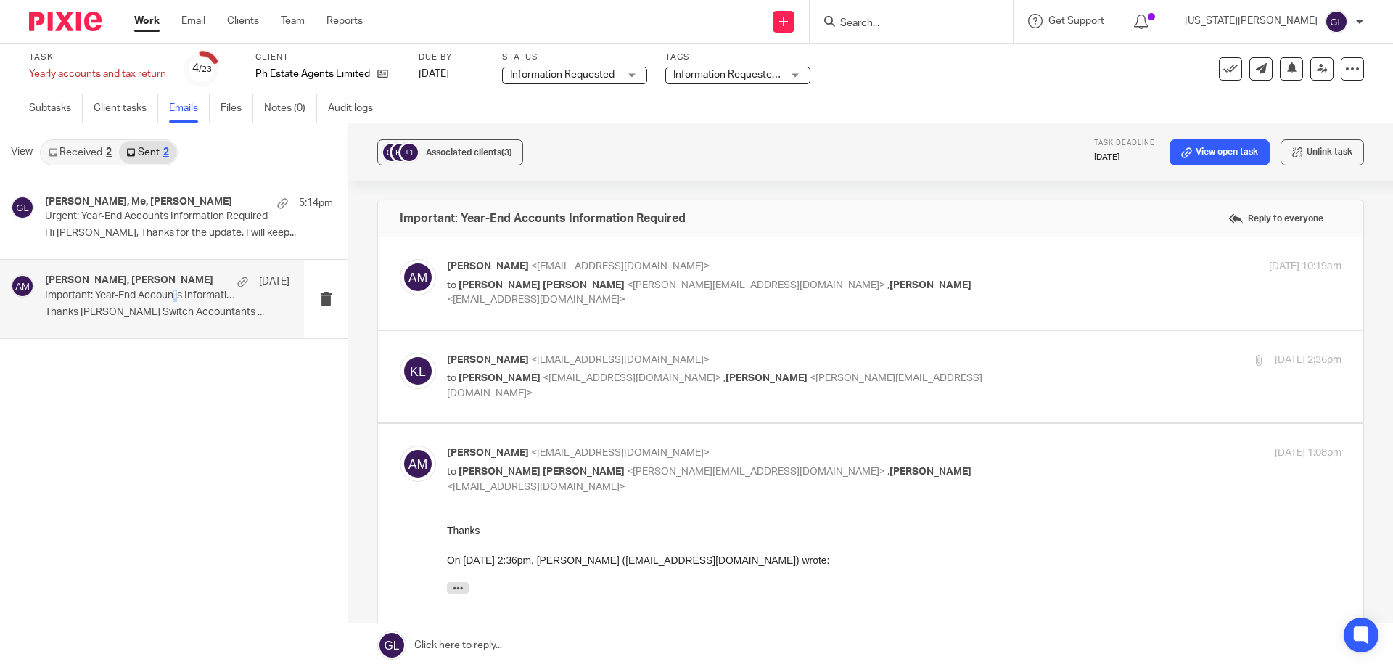
scroll to position [145, 0]
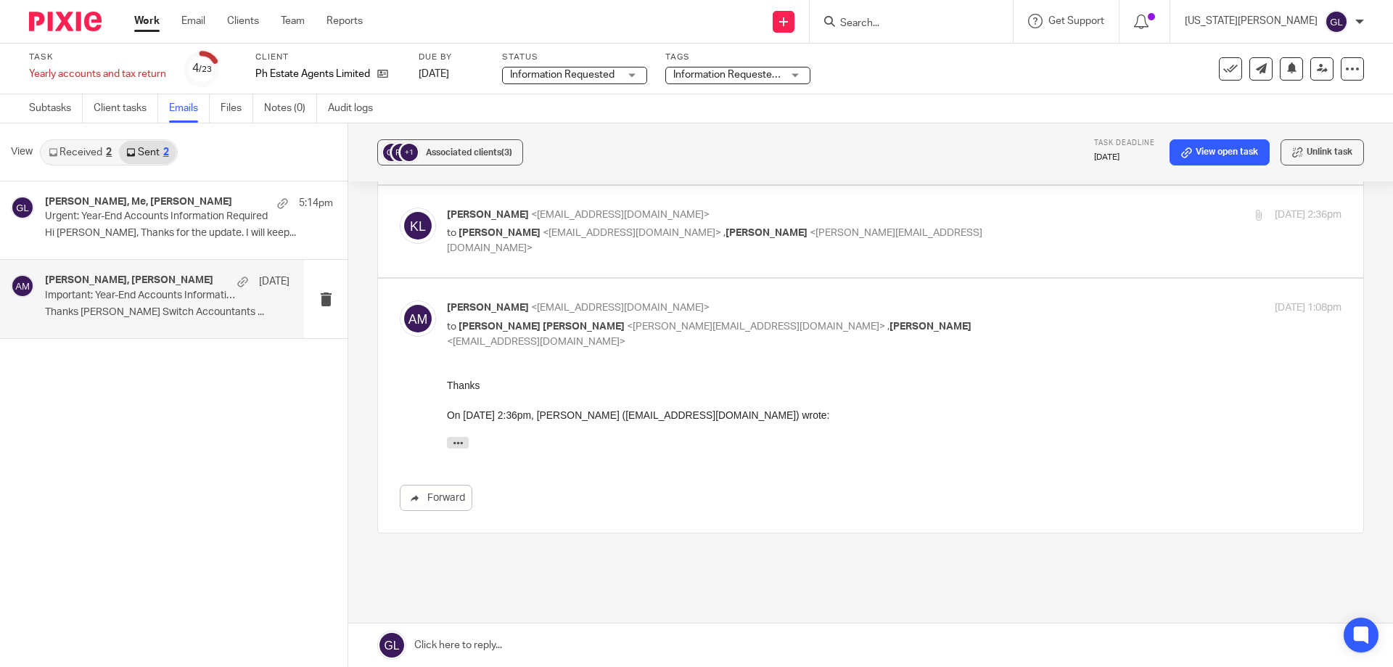
click at [614, 269] on label at bounding box center [870, 232] width 985 height 92
click at [400, 207] on input "checkbox" at bounding box center [399, 207] width 1 height 1
checkbox input "true"
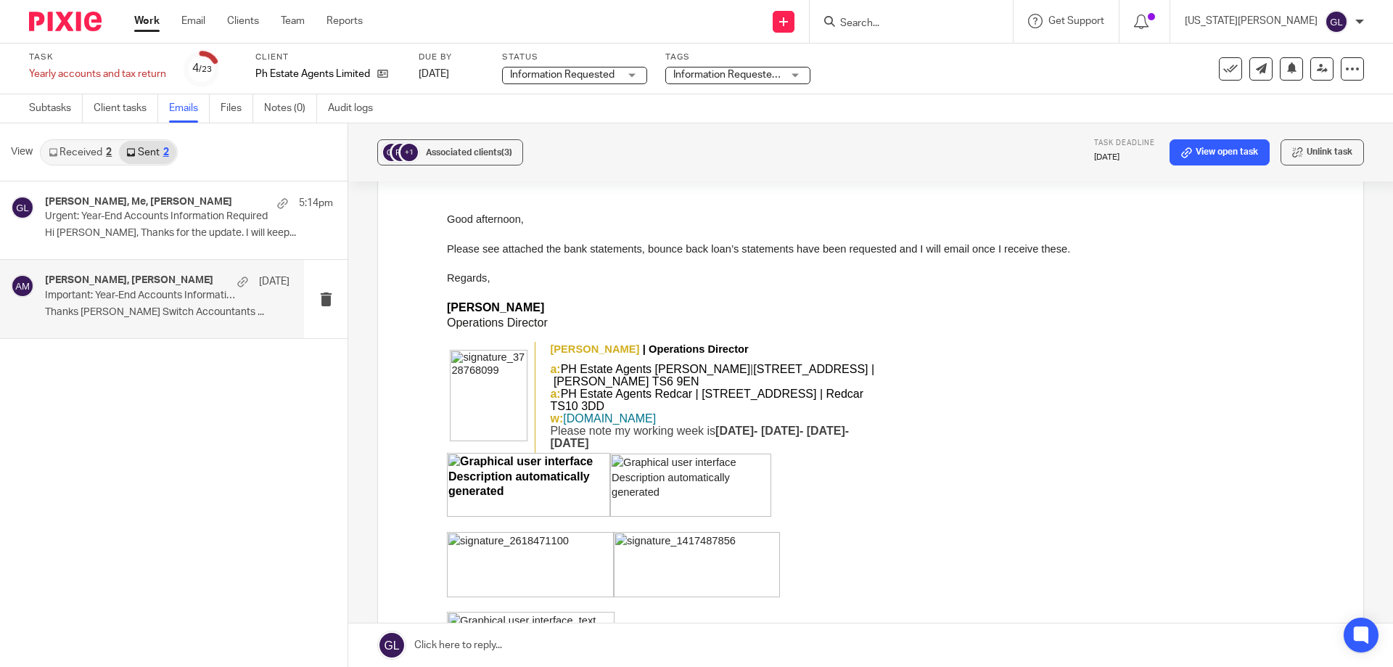
scroll to position [0, 0]
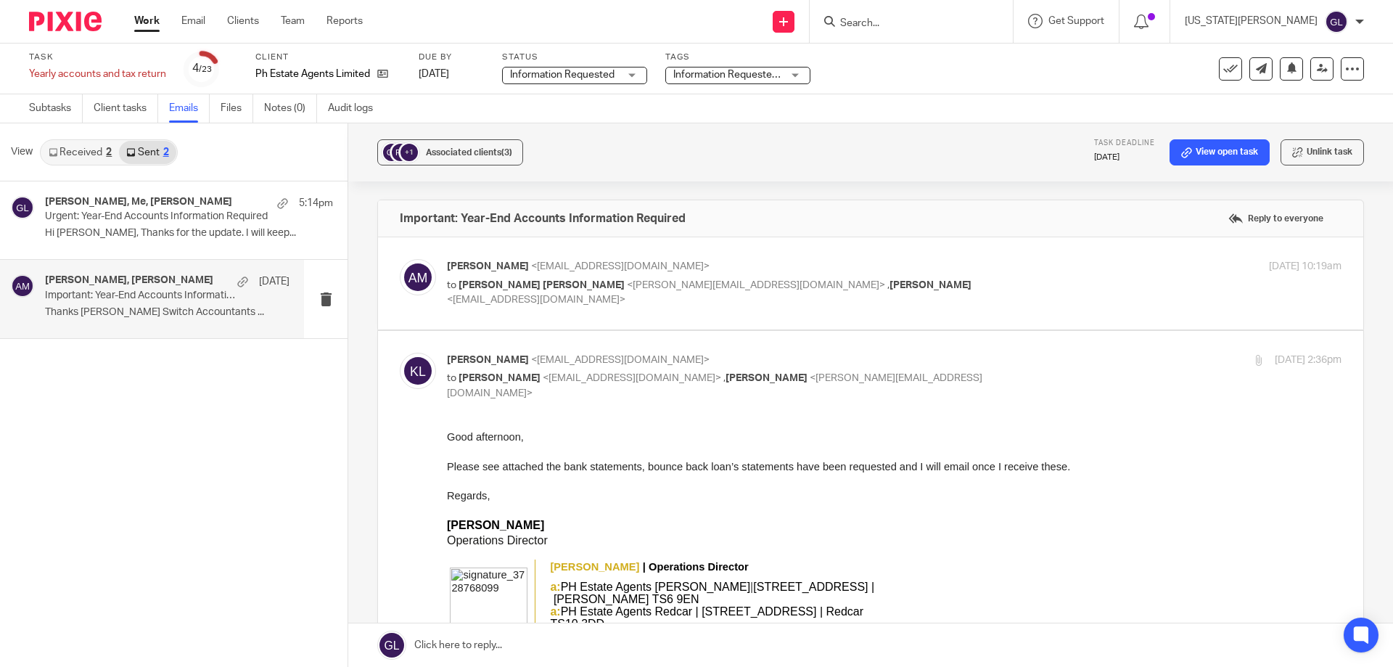
click at [149, 302] on div "Anne Mills, Kaine Lidster 16 Sep Important: Year-End Accounts Information Requi…" at bounding box center [167, 298] width 244 height 49
click at [591, 315] on label at bounding box center [870, 283] width 985 height 92
click at [400, 259] on input "checkbox" at bounding box center [399, 258] width 1 height 1
checkbox input "true"
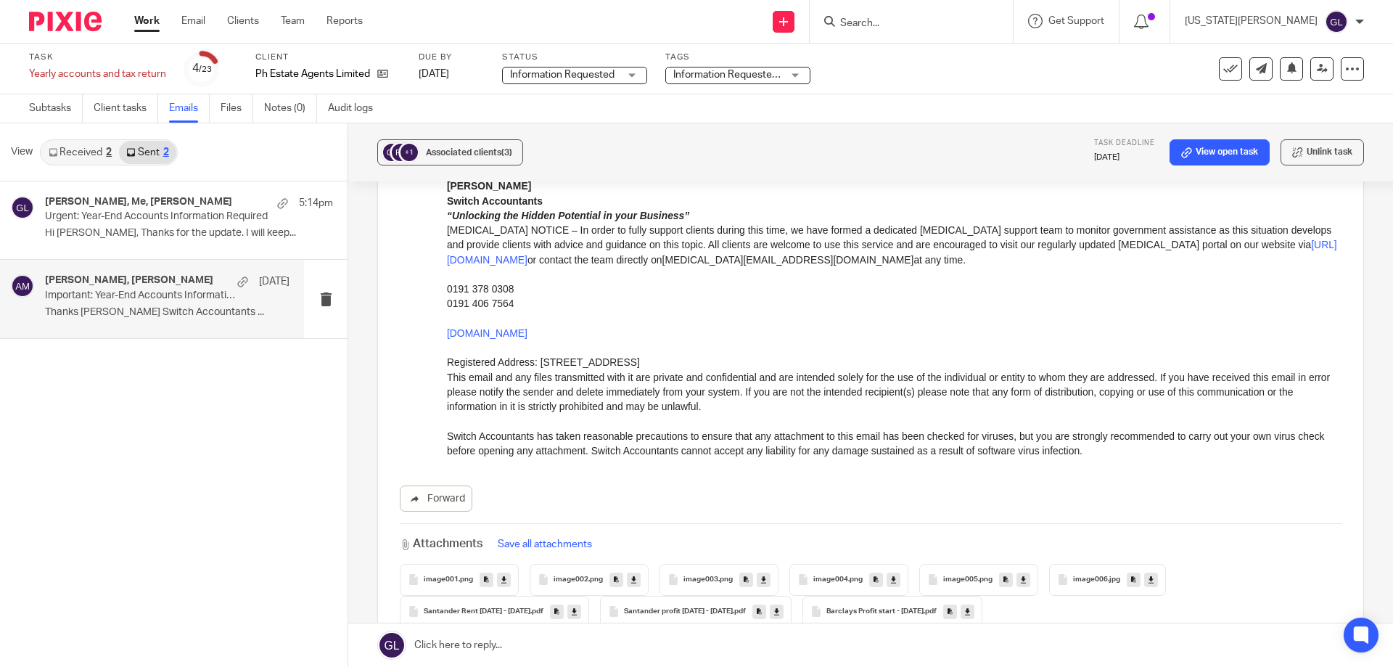
scroll to position [2176, 0]
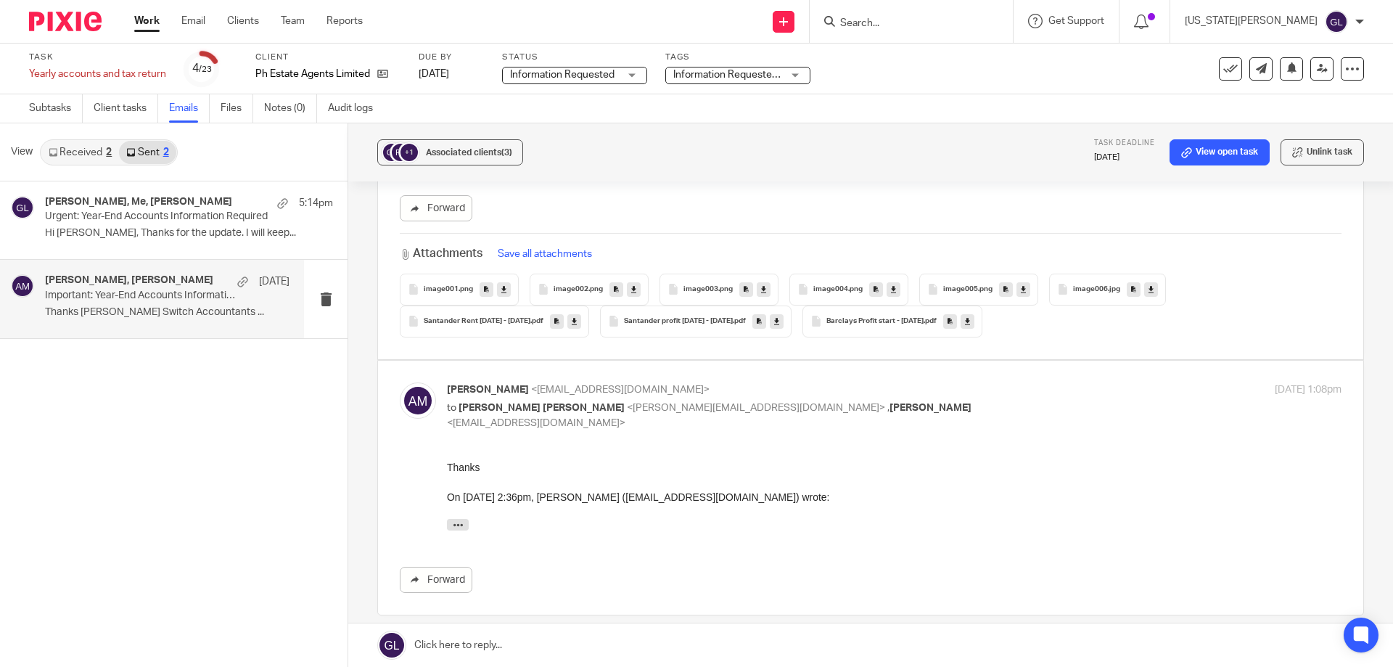
click at [575, 315] on icon at bounding box center [574, 320] width 5 height 11
click at [779, 315] on icon at bounding box center [776, 320] width 5 height 11
click at [974, 314] on link at bounding box center [967, 321] width 14 height 15
click at [501, 284] on icon at bounding box center [503, 289] width 5 height 11
click at [632, 284] on icon at bounding box center [633, 289] width 5 height 11
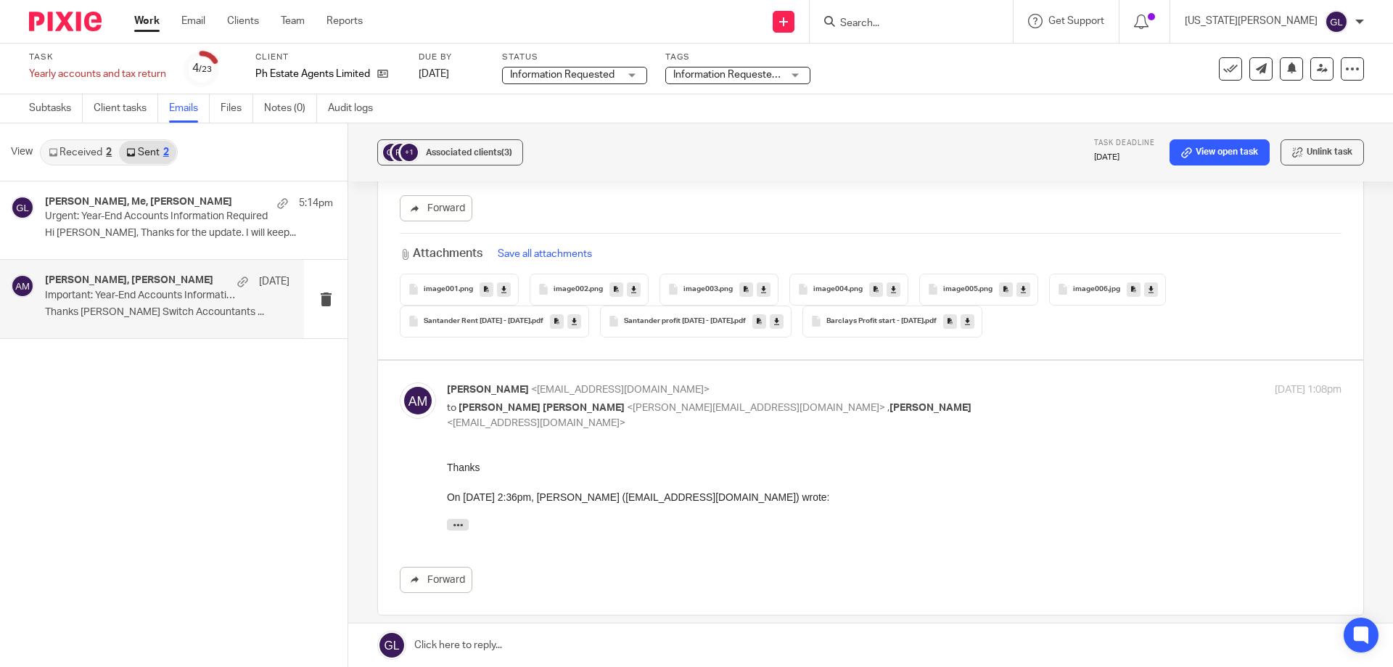
click at [762, 284] on icon at bounding box center [763, 289] width 5 height 11
click at [891, 284] on icon at bounding box center [893, 289] width 5 height 11
click at [1020, 284] on icon at bounding box center [1022, 289] width 5 height 11
click at [1148, 284] on icon at bounding box center [1150, 289] width 5 height 11
click at [54, 110] on link "Subtasks" at bounding box center [56, 108] width 54 height 28
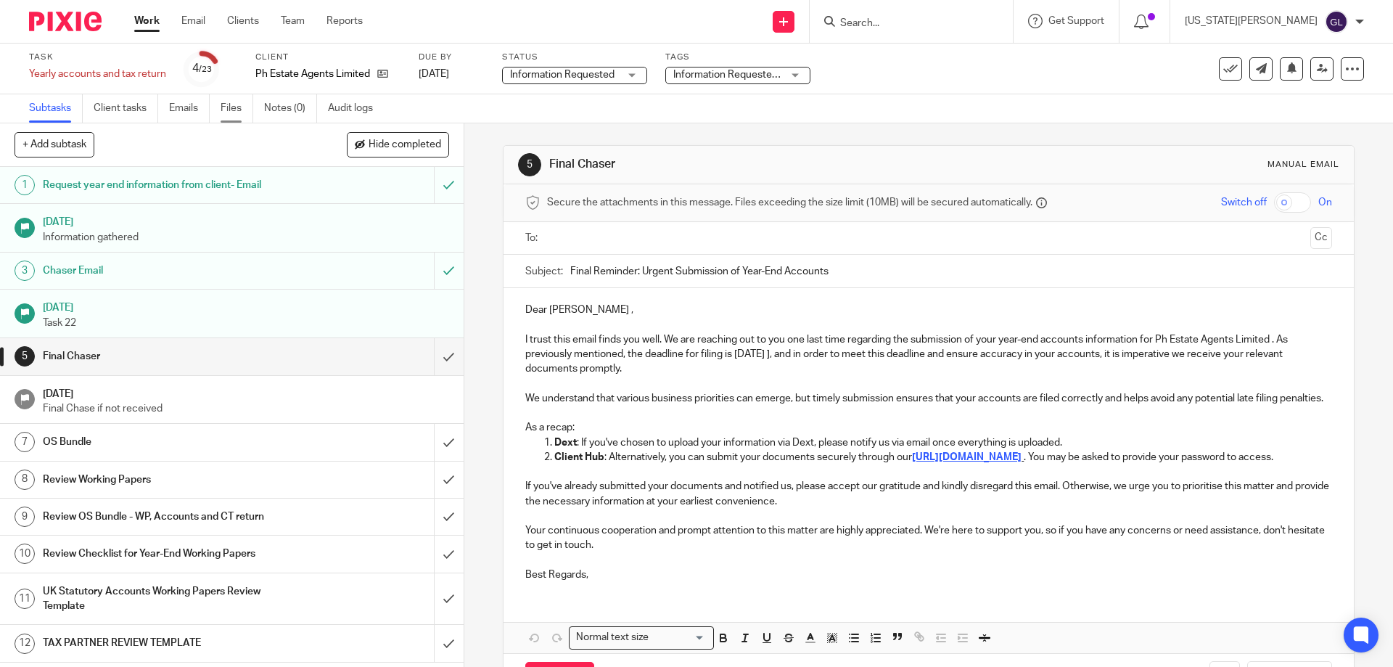
click at [239, 109] on link "Files" at bounding box center [236, 108] width 33 height 28
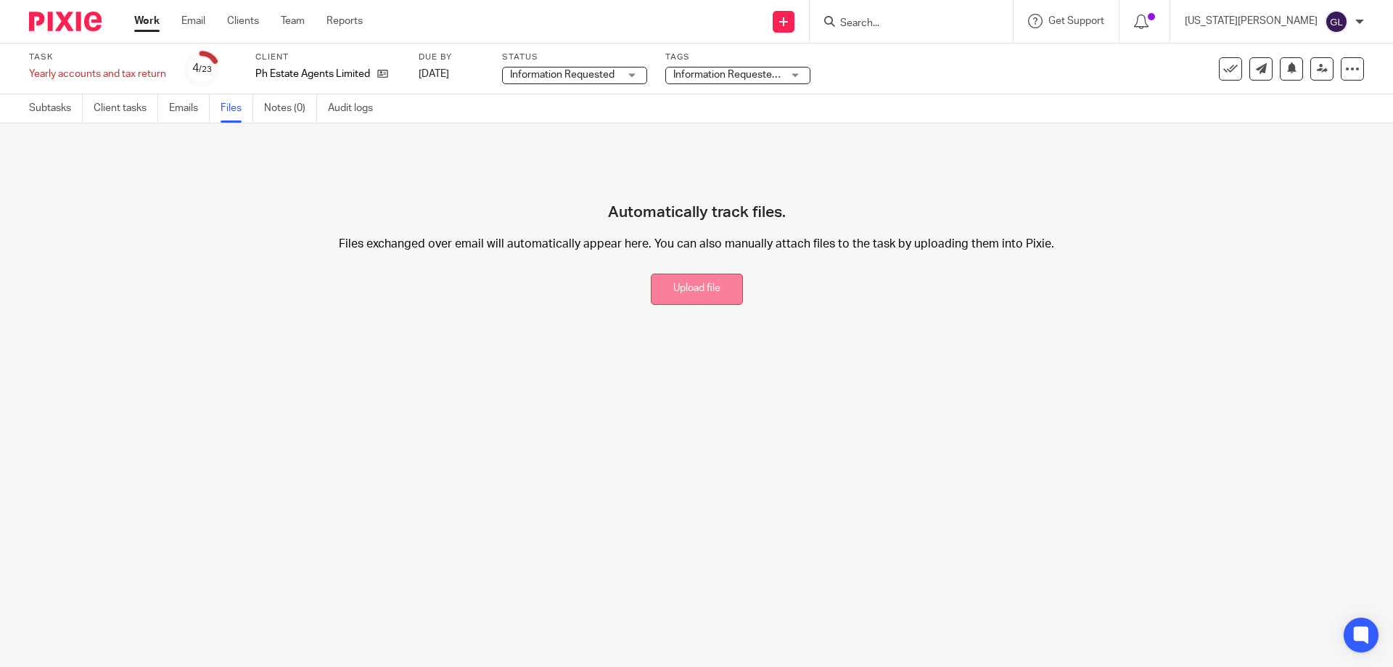
drag, startPoint x: 704, startPoint y: 289, endPoint x: 763, endPoint y: 331, distance: 71.8
click at [704, 289] on button "Upload file" at bounding box center [697, 288] width 92 height 31
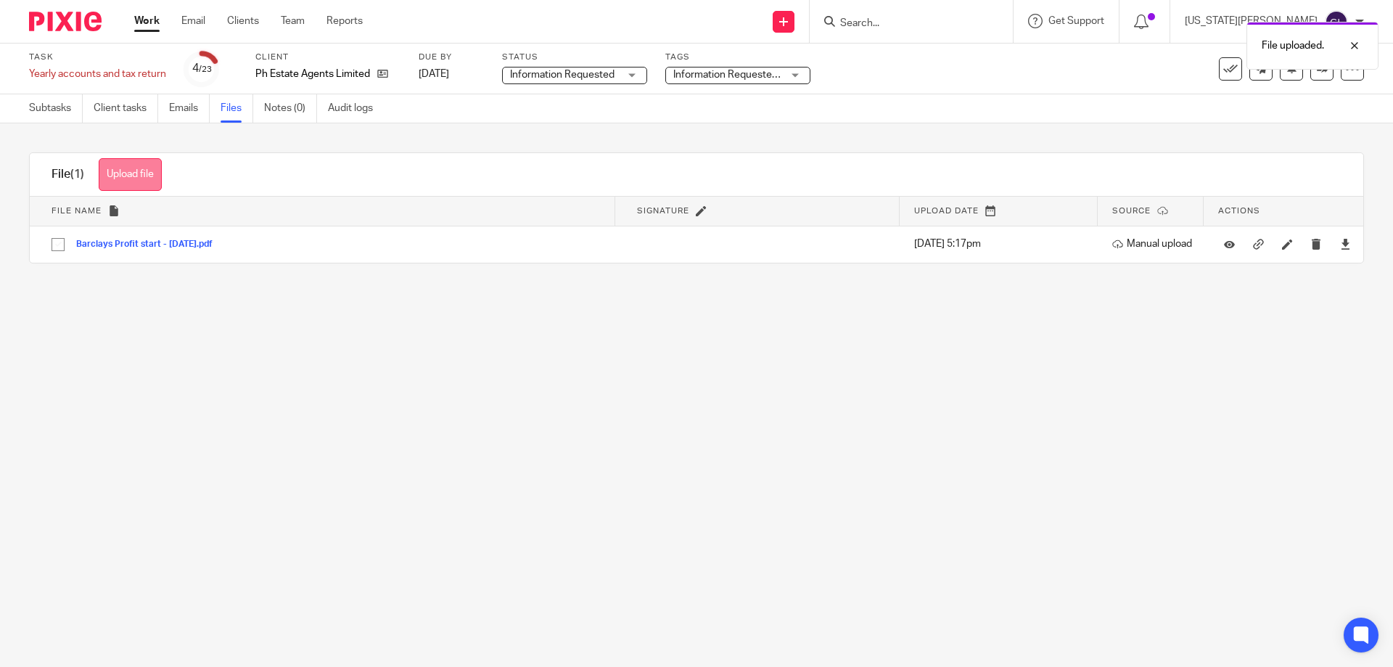
click at [139, 167] on button "Upload file" at bounding box center [130, 174] width 63 height 33
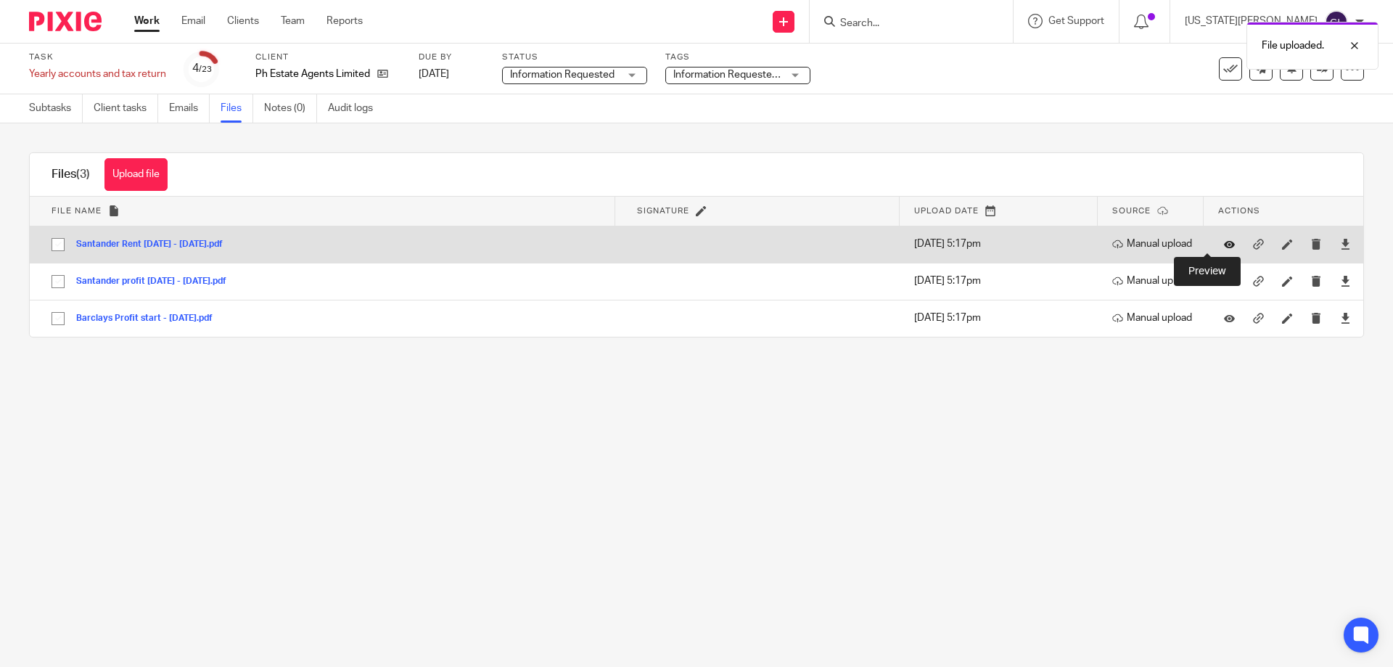
click at [1224, 246] on icon at bounding box center [1229, 244] width 11 height 11
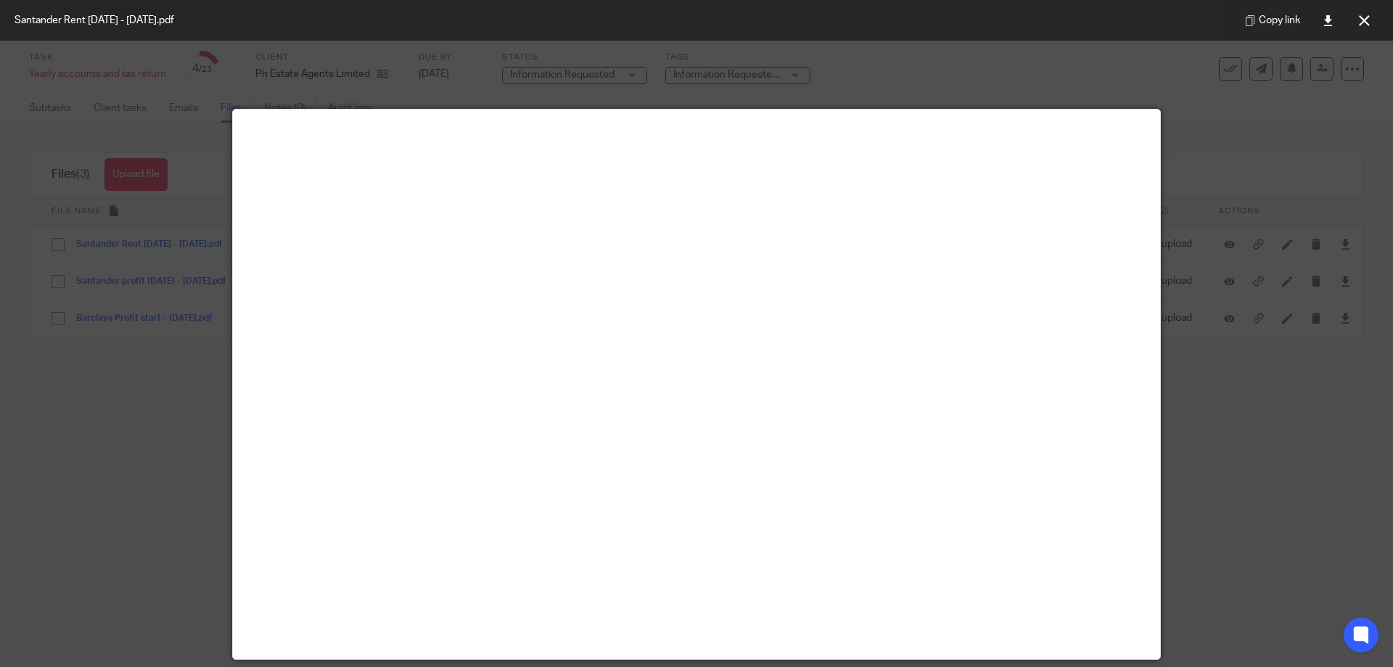
click at [1155, 133] on div at bounding box center [696, 333] width 1393 height 667
click at [1274, 479] on div at bounding box center [696, 333] width 1393 height 667
click at [1358, 21] on icon at bounding box center [1363, 20] width 11 height 11
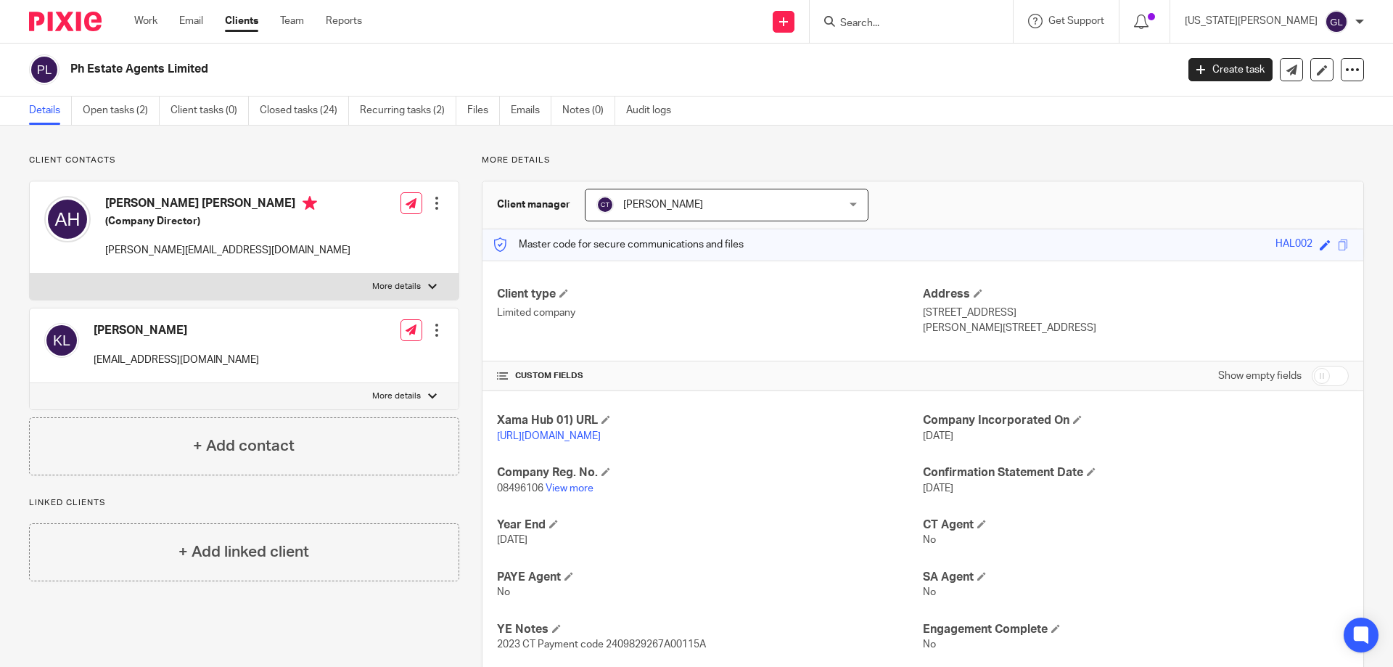
scroll to position [145, 0]
